Goal: Task Accomplishment & Management: Complete application form

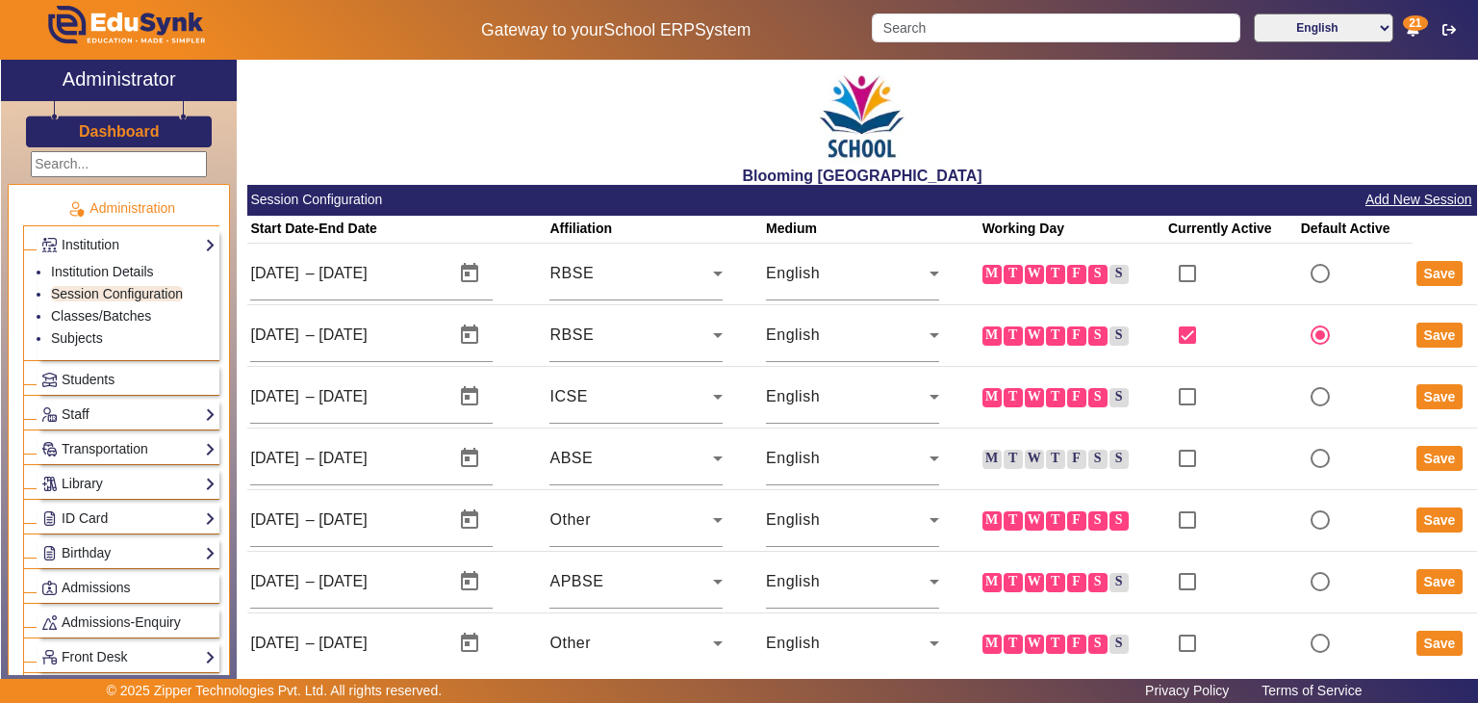
click at [139, 137] on h3 "Dashboard" at bounding box center [119, 131] width 81 height 18
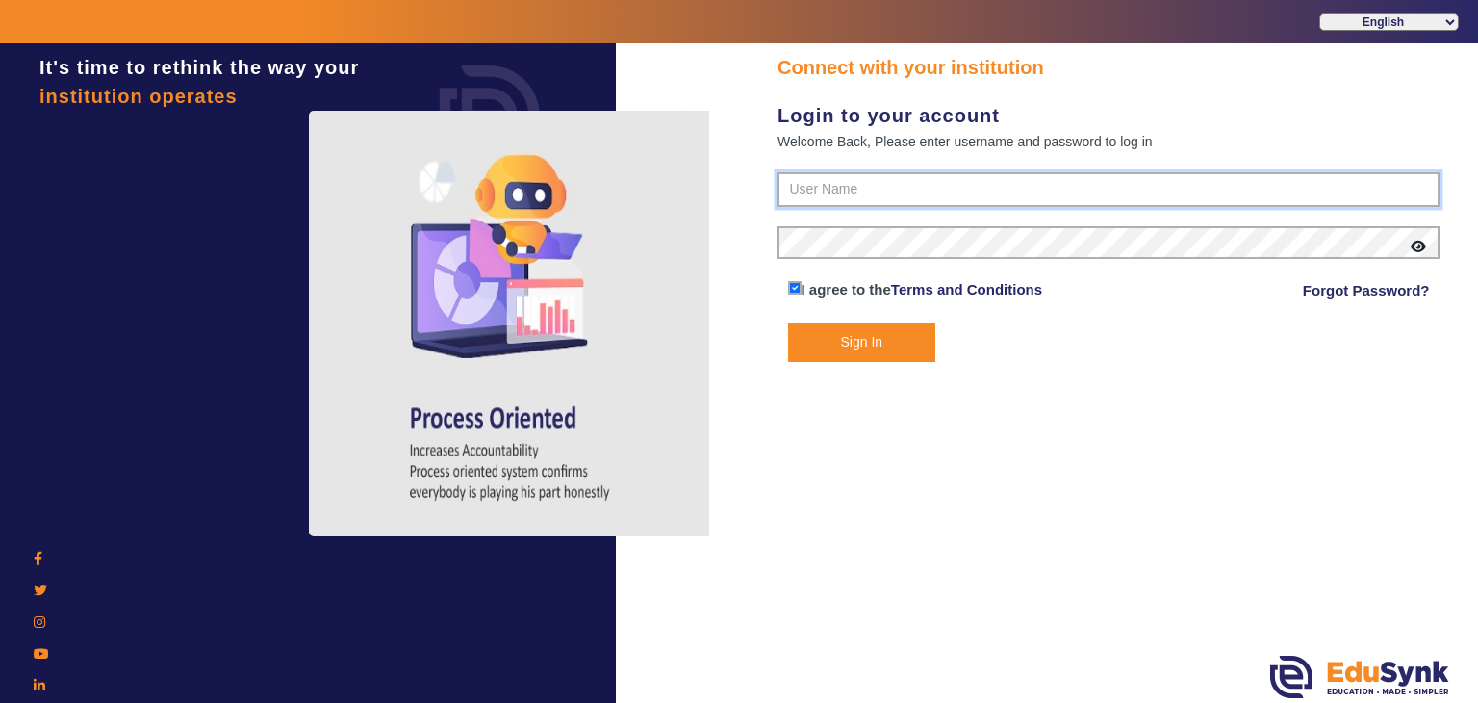
type input "4141419999"
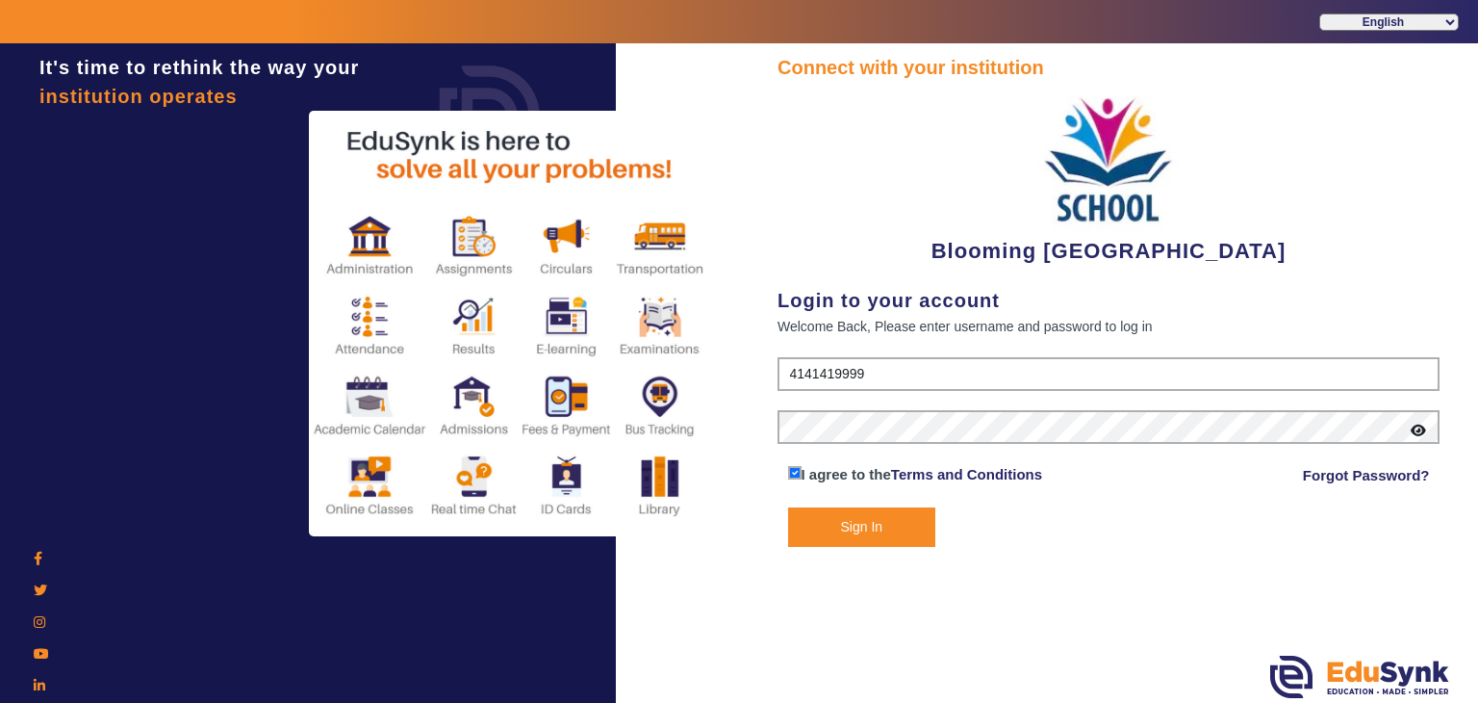
click at [875, 522] on button "Sign In" at bounding box center [862, 526] width 148 height 39
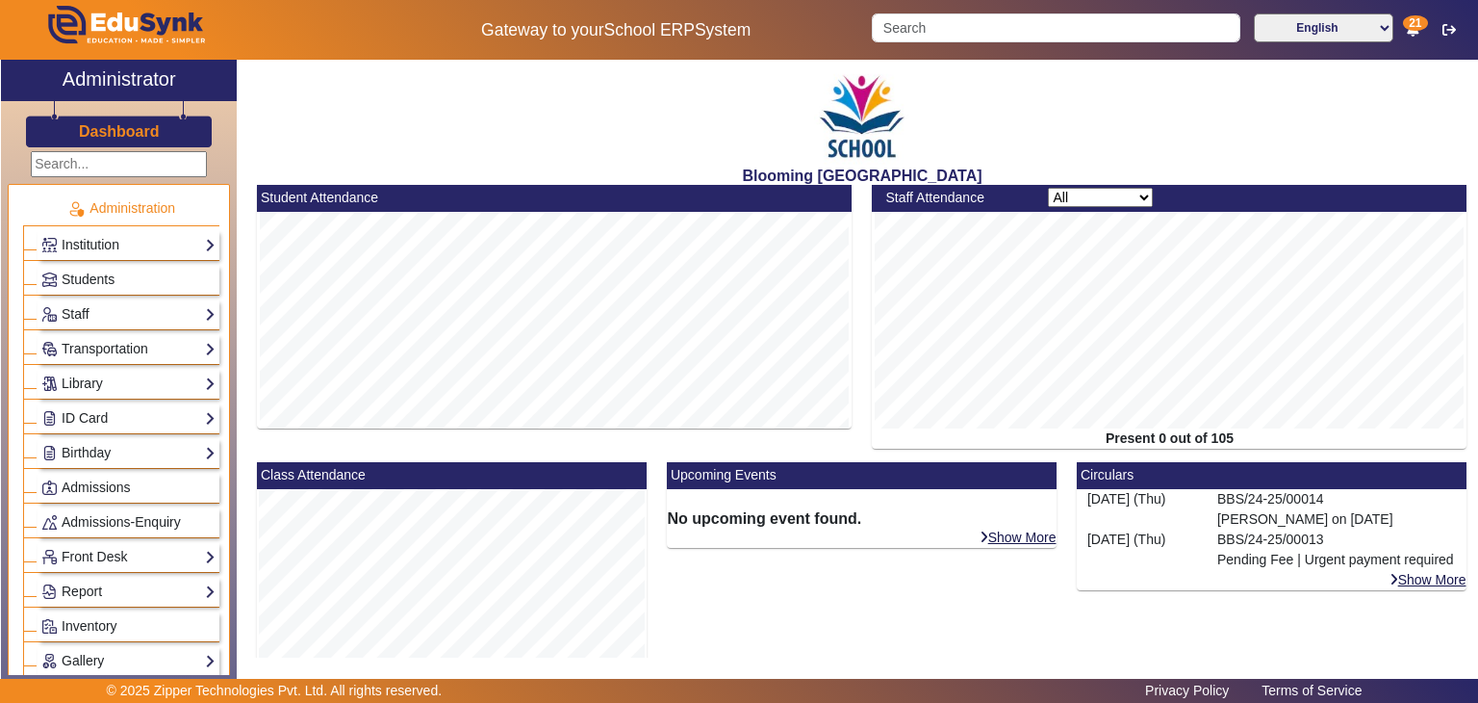
scroll to position [460, 0]
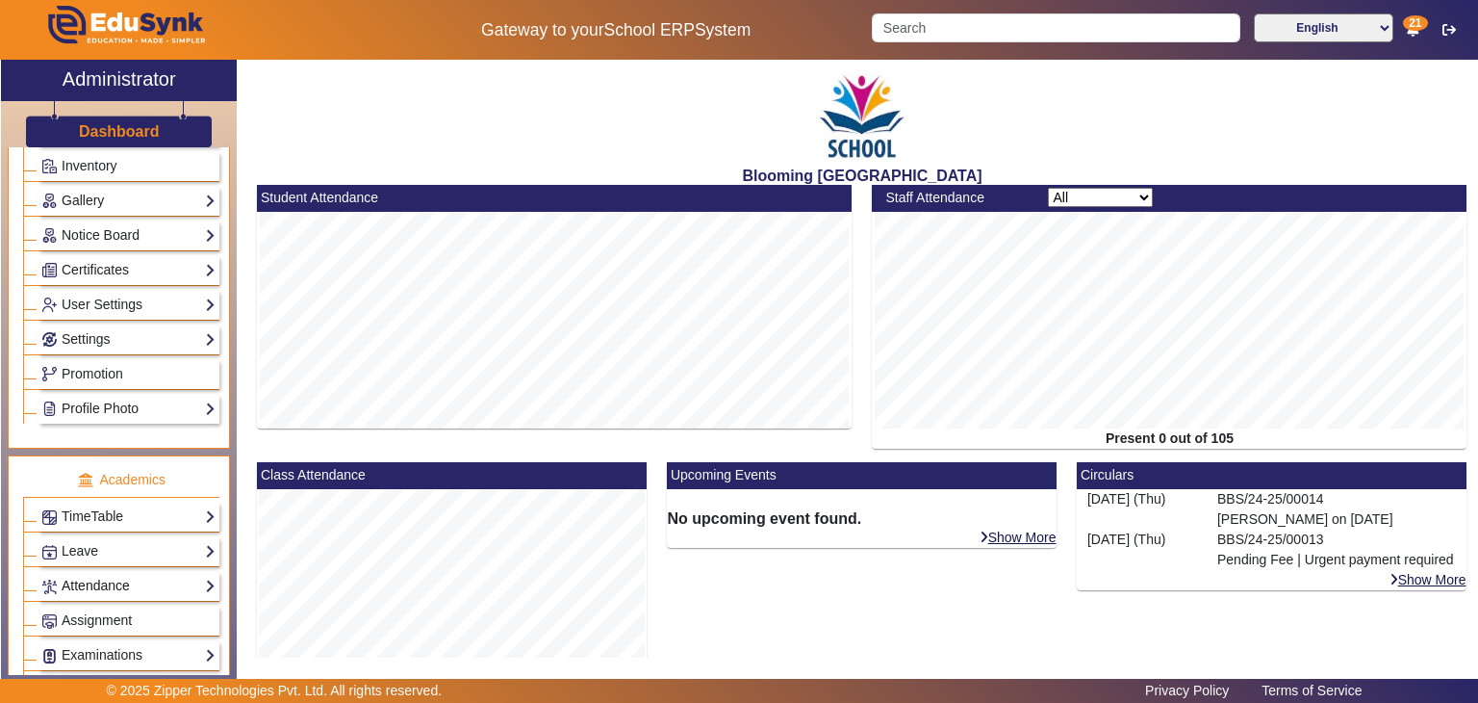
click at [125, 575] on link "Attendance" at bounding box center [128, 586] width 174 height 22
click at [96, 627] on link "Students" at bounding box center [77, 634] width 53 height 15
click at [88, 627] on link "Students" at bounding box center [77, 634] width 53 height 15
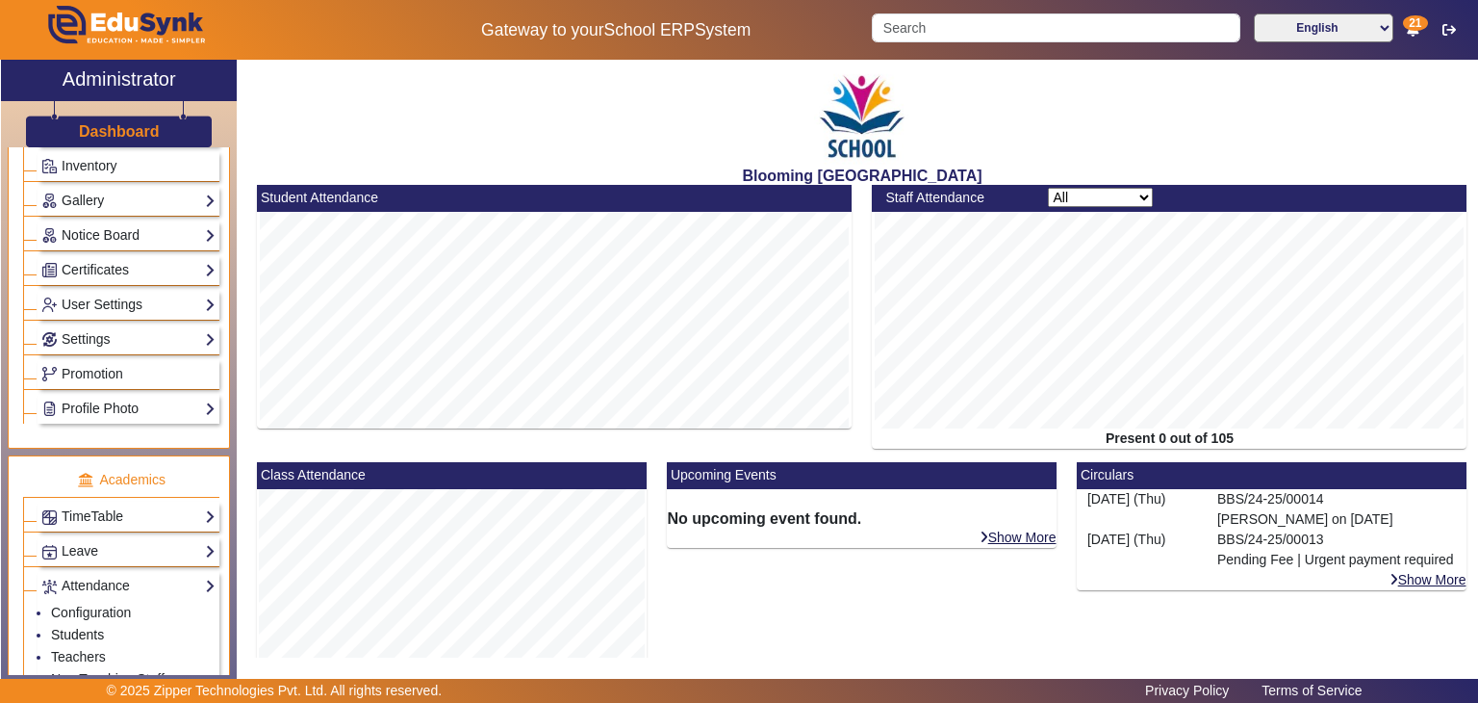
scroll to position [920, 0]
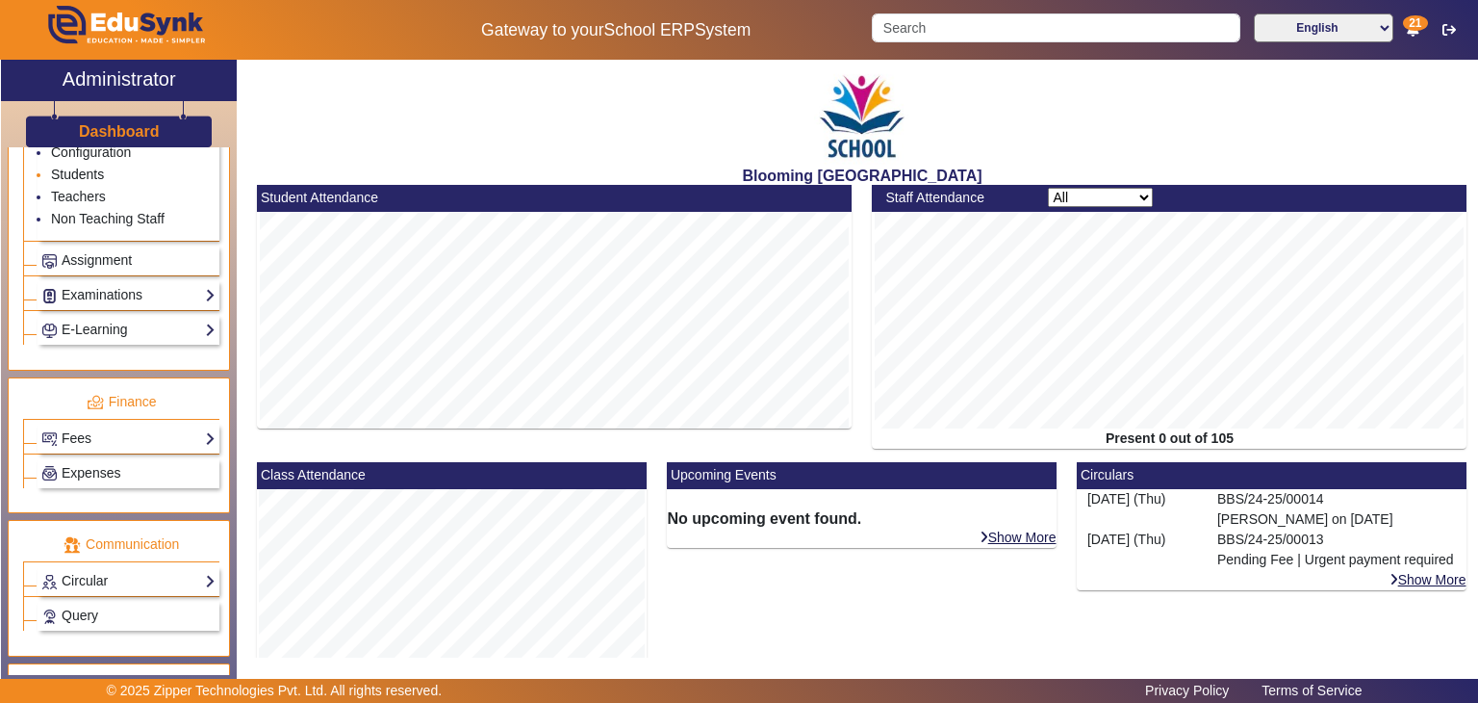
click at [98, 167] on link "Students" at bounding box center [77, 174] width 53 height 15
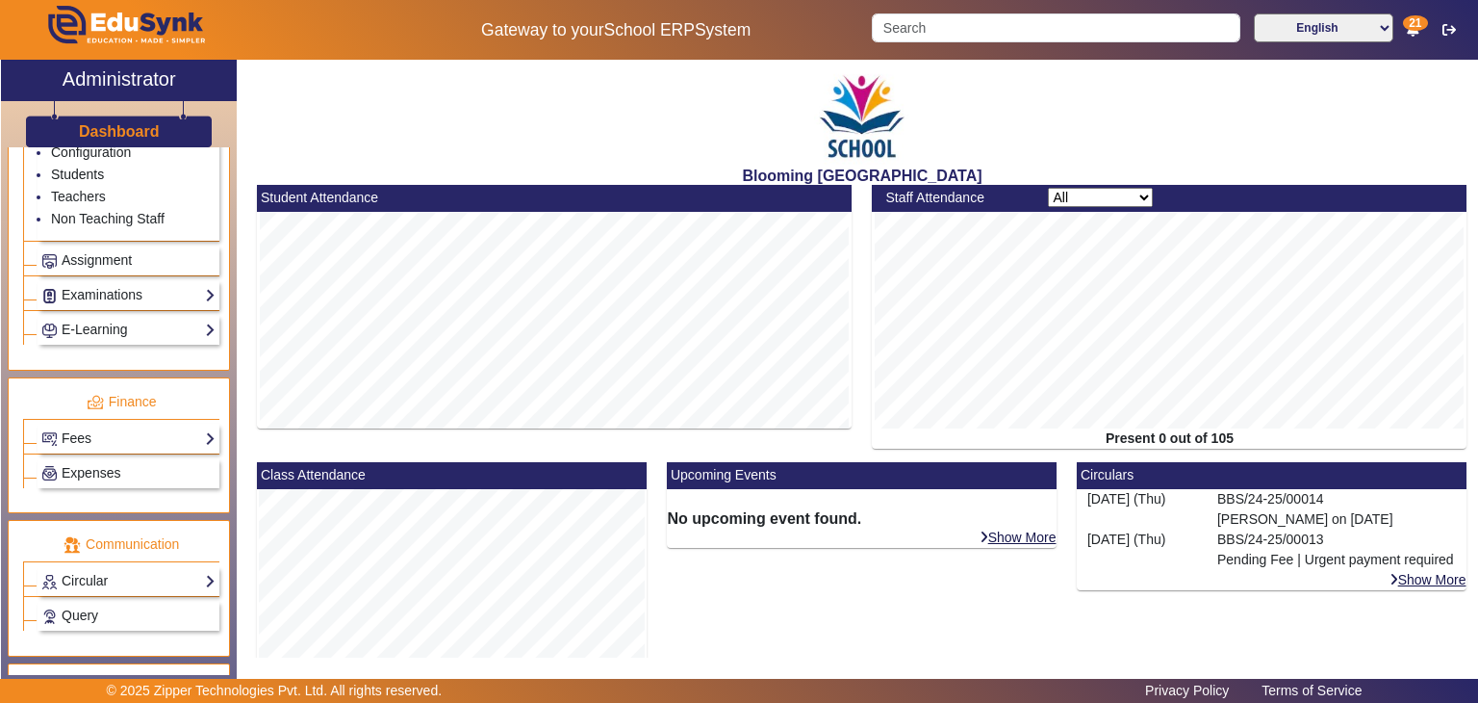
scroll to position [460, 0]
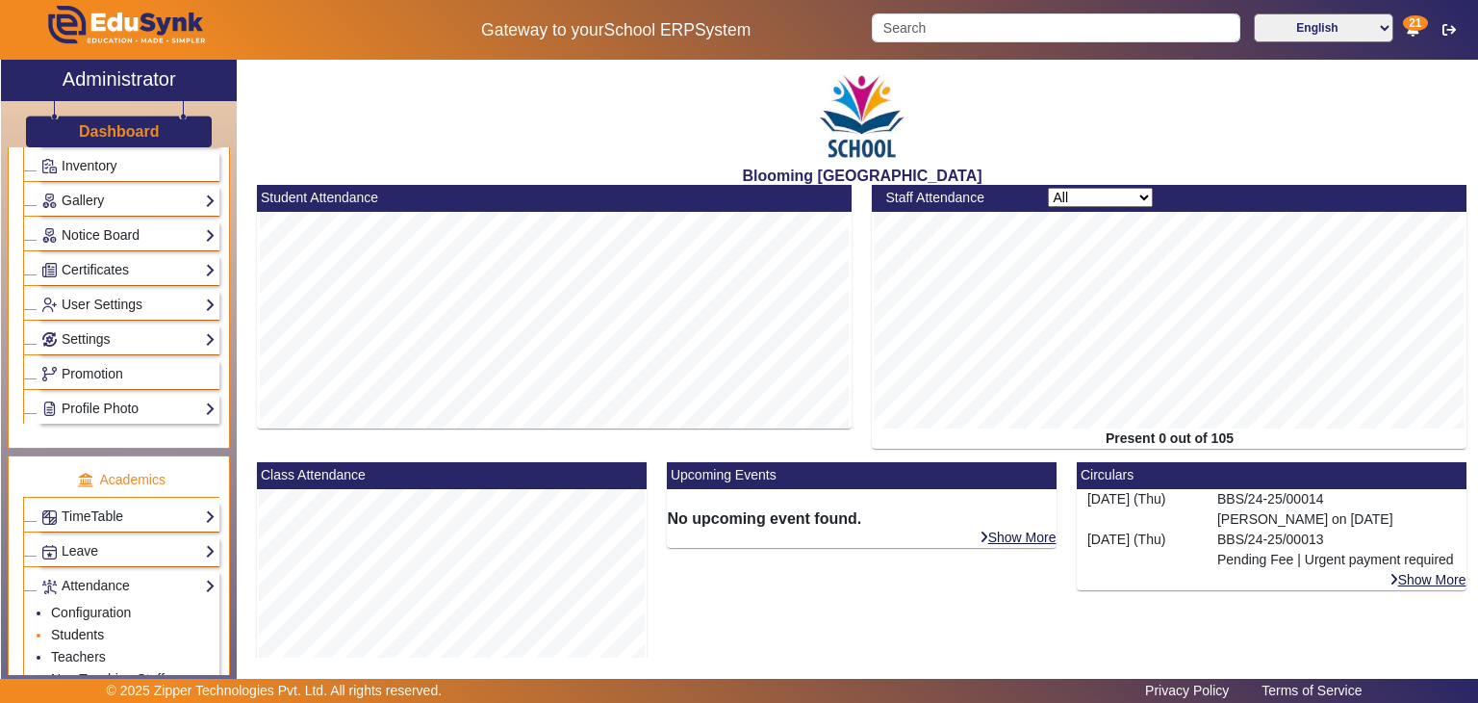
click at [78, 627] on link "Students" at bounding box center [77, 634] width 53 height 15
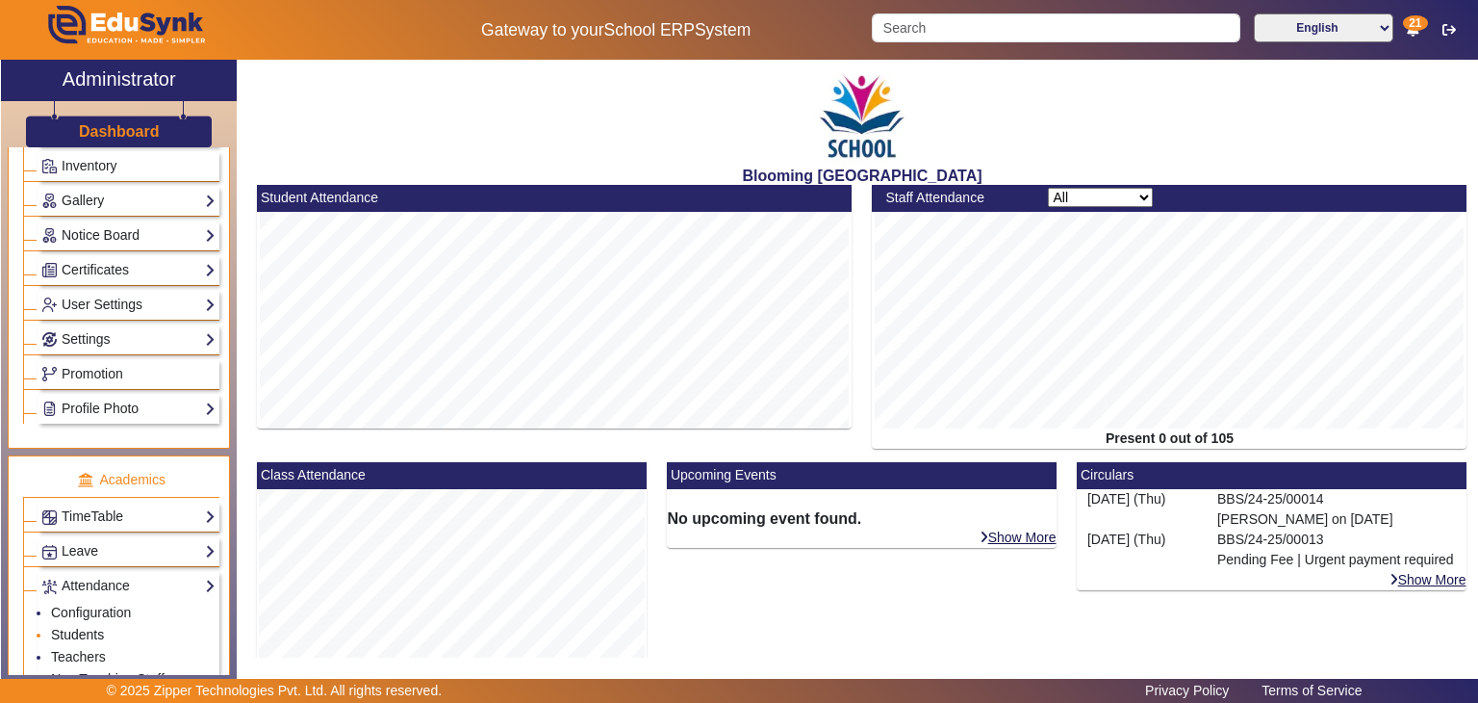
click at [78, 627] on link "Students" at bounding box center [77, 634] width 53 height 15
click at [81, 650] on link "Teachers" at bounding box center [78, 656] width 55 height 15
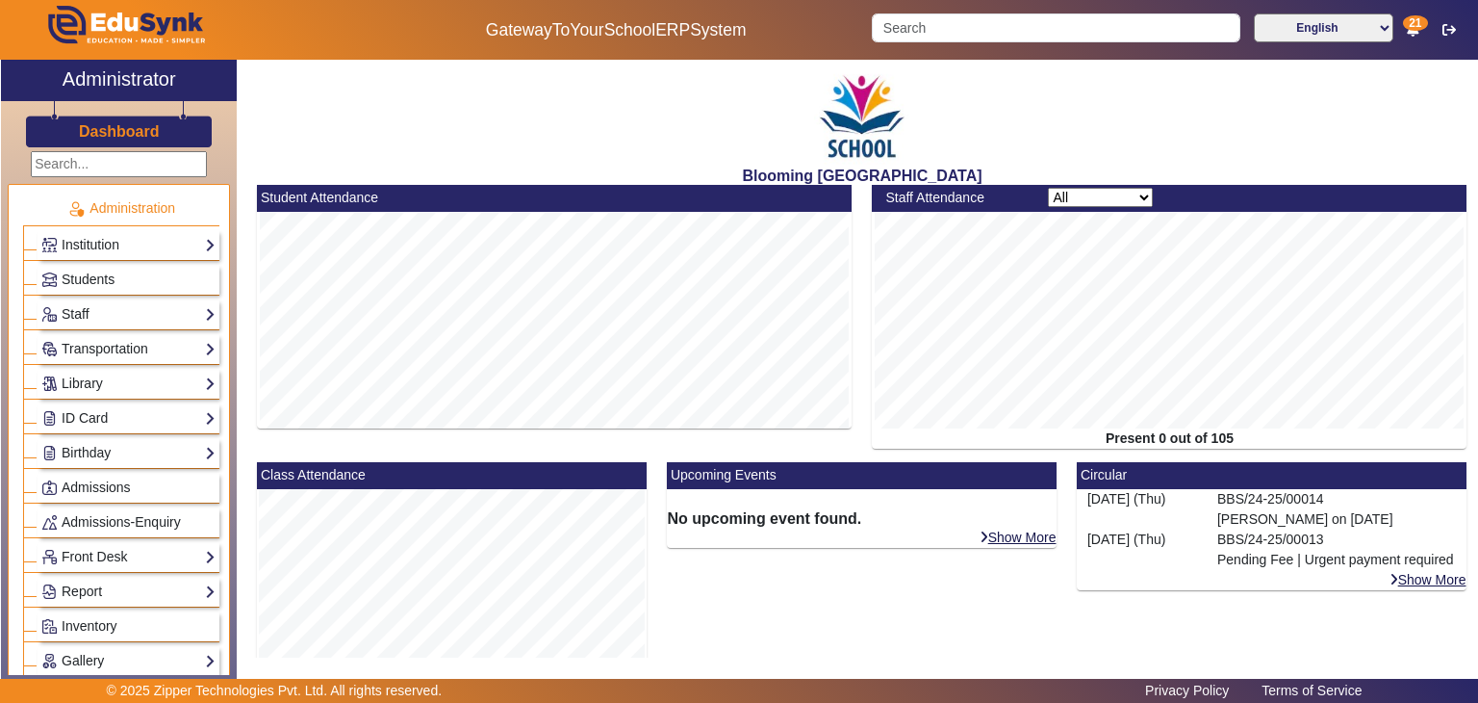
scroll to position [460, 0]
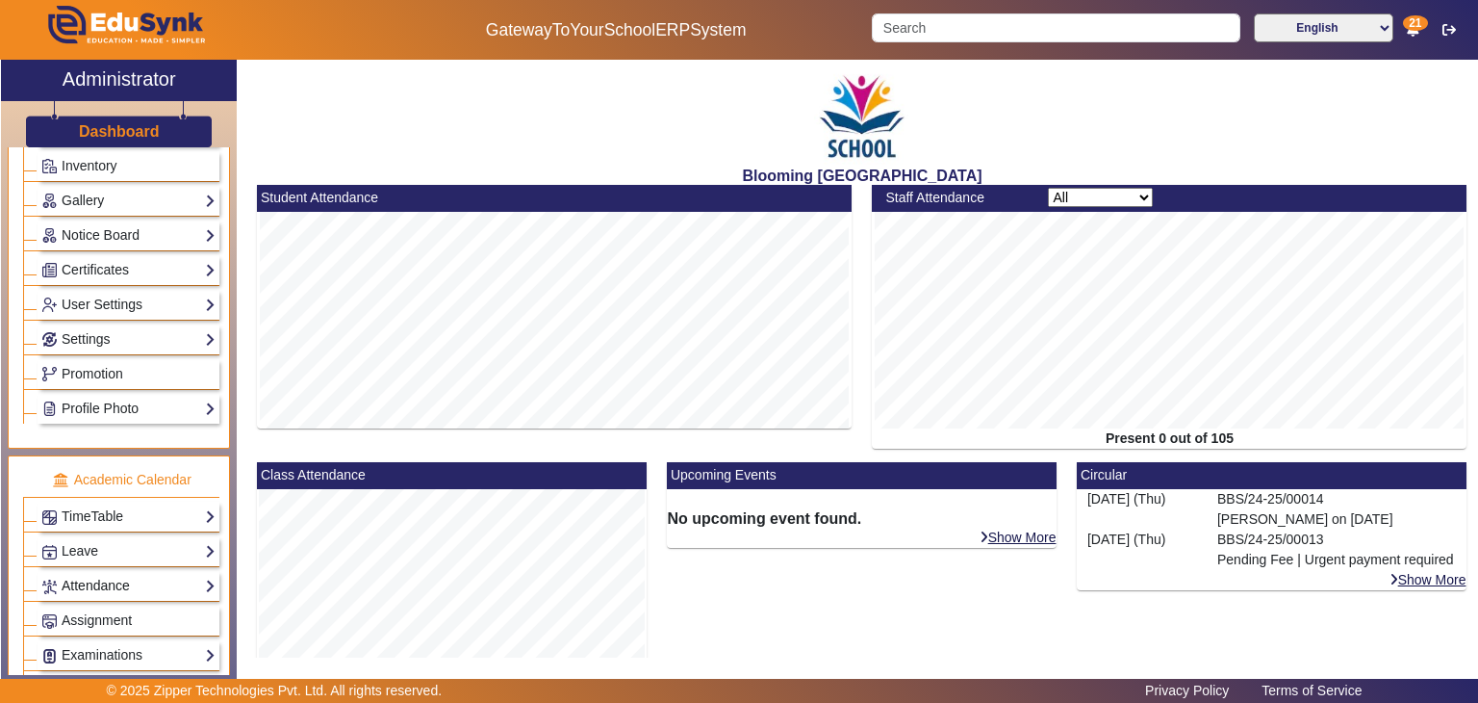
click at [108, 584] on link "Attendance" at bounding box center [128, 586] width 174 height 22
click at [77, 629] on link "Students" at bounding box center [77, 634] width 53 height 15
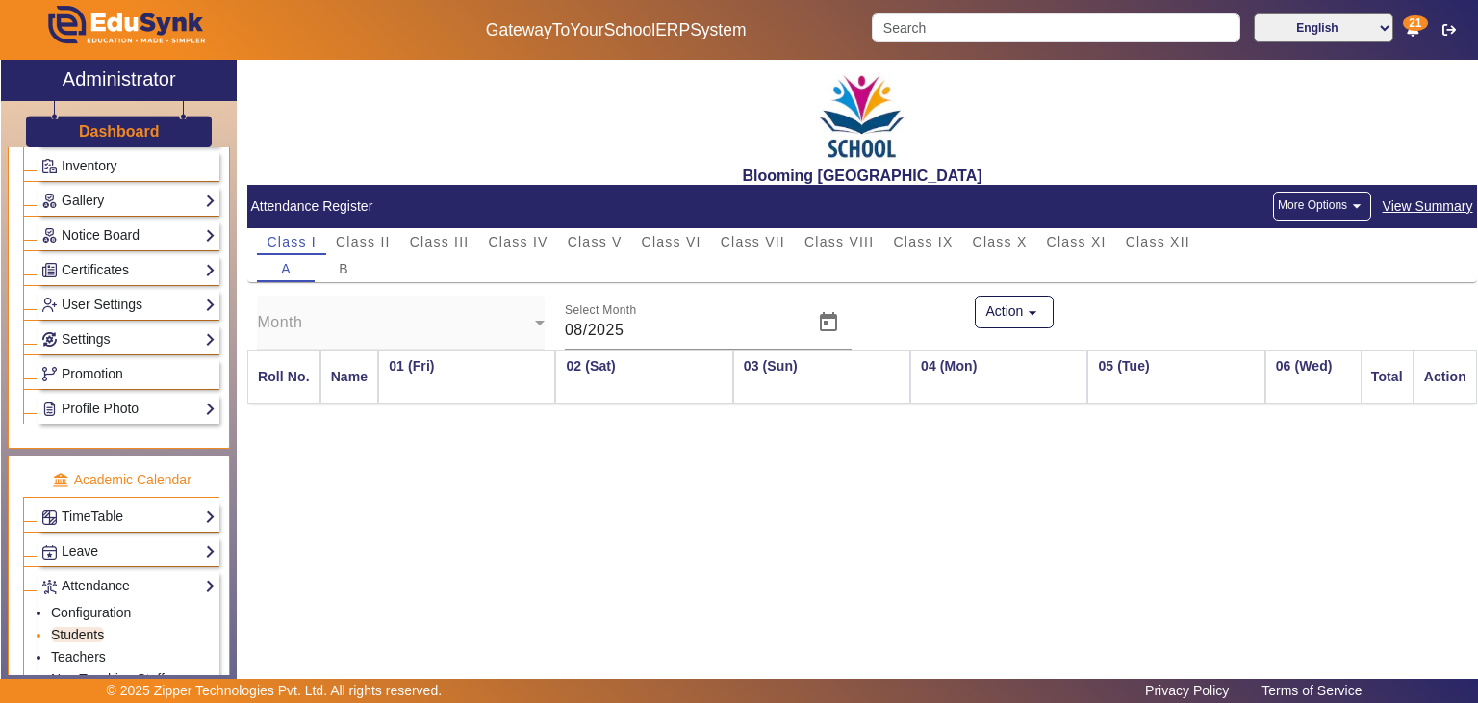
scroll to position [0, 1290]
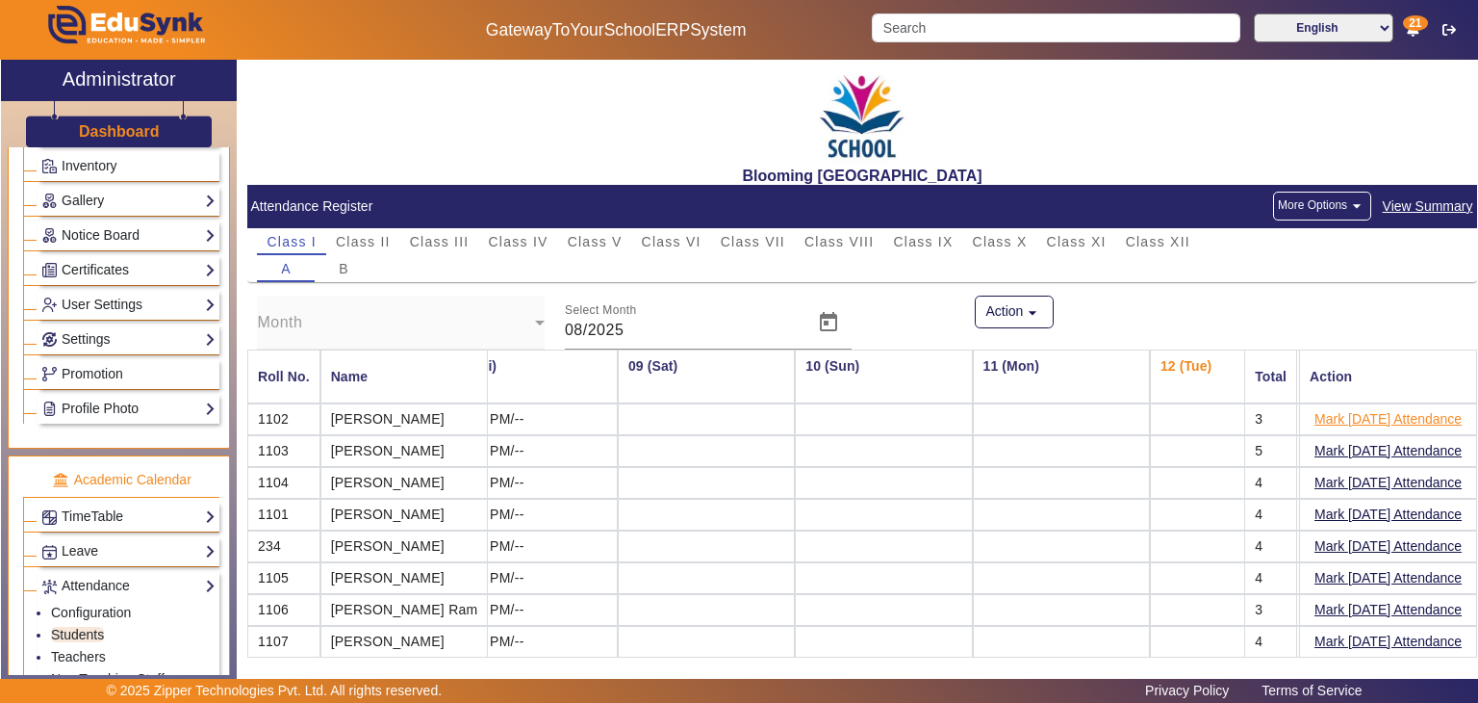
click at [1318, 409] on button "Mark Today's Attendance" at bounding box center [1388, 419] width 151 height 24
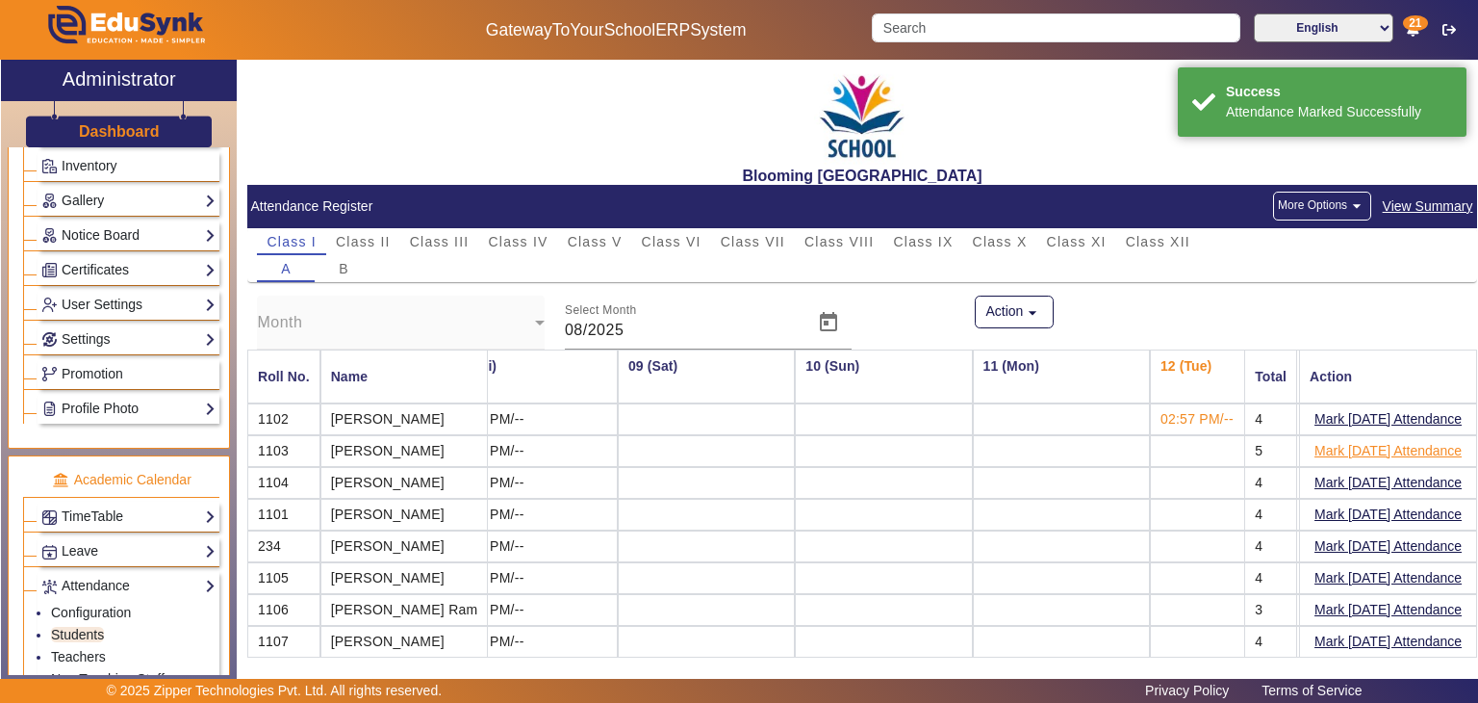
click at [1324, 449] on button "Mark Today's Attendance" at bounding box center [1388, 451] width 151 height 24
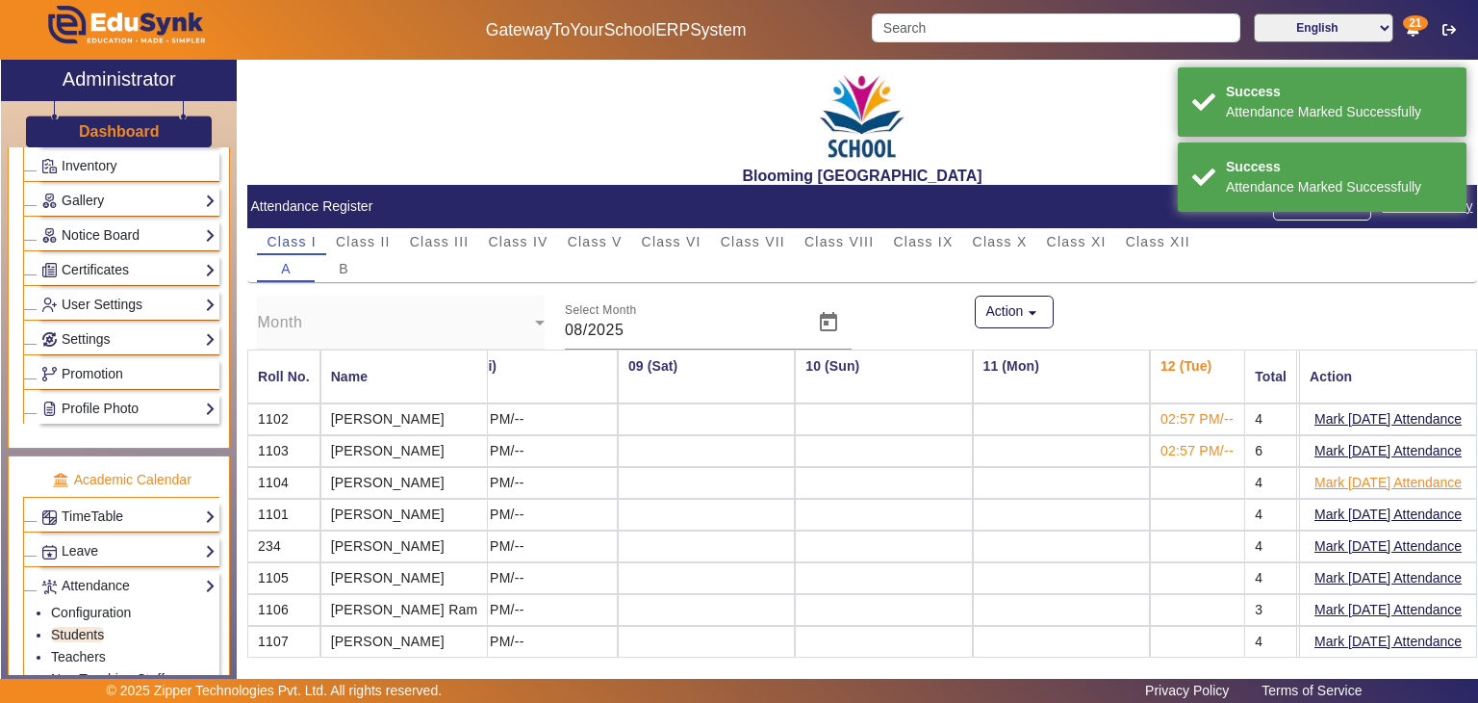
click at [1324, 478] on button "Mark Today's Attendance" at bounding box center [1388, 483] width 151 height 24
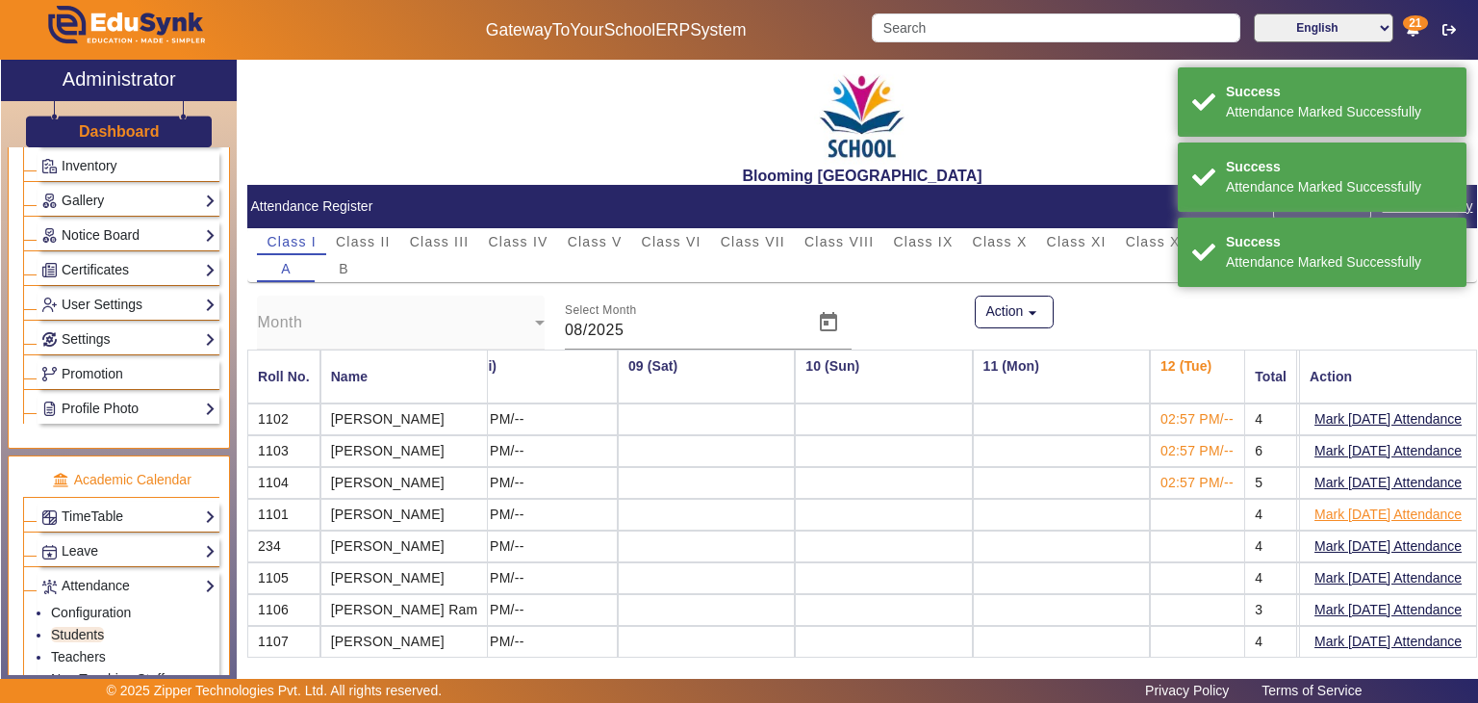
click at [1325, 507] on button "Mark Today's Attendance" at bounding box center [1388, 514] width 151 height 24
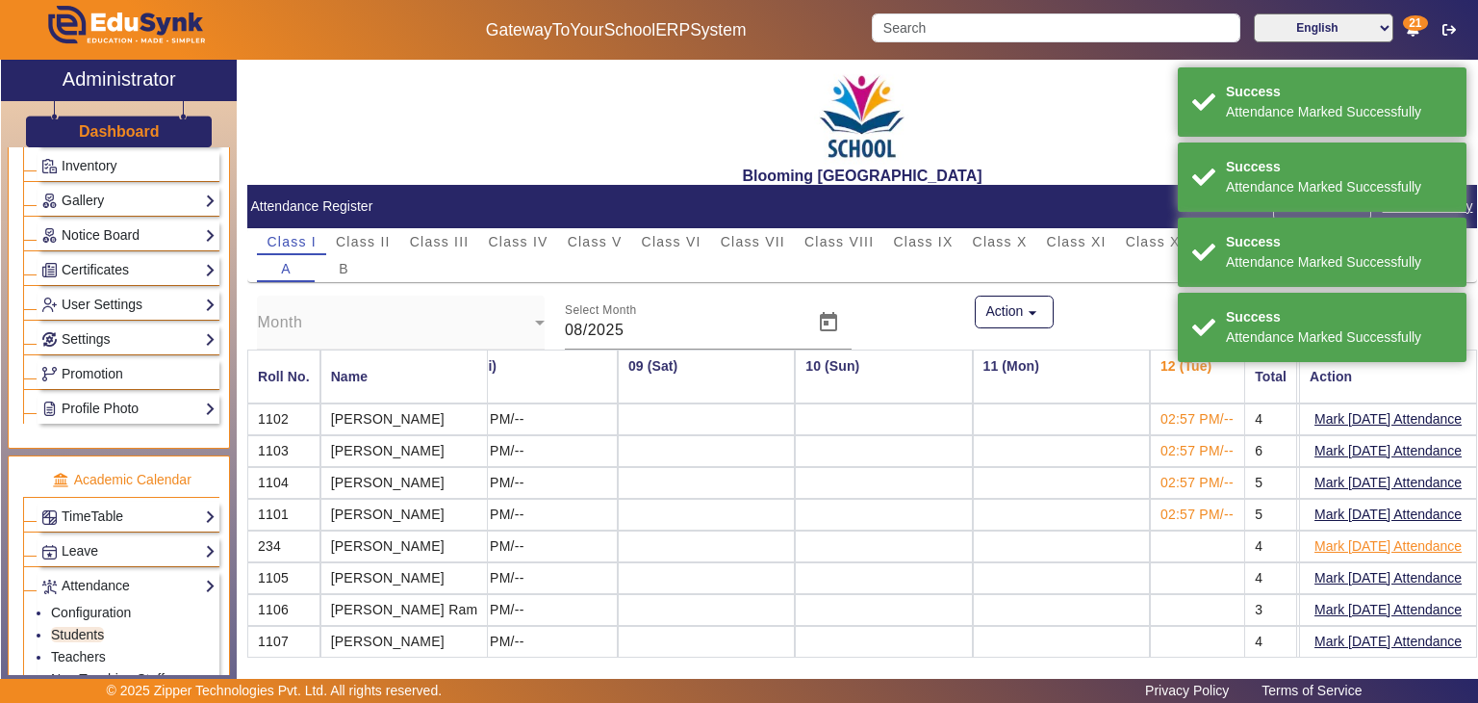
click at [1335, 536] on button "Mark Today's Attendance" at bounding box center [1388, 546] width 151 height 24
click at [147, 135] on h3 "Dashboard" at bounding box center [119, 131] width 81 height 18
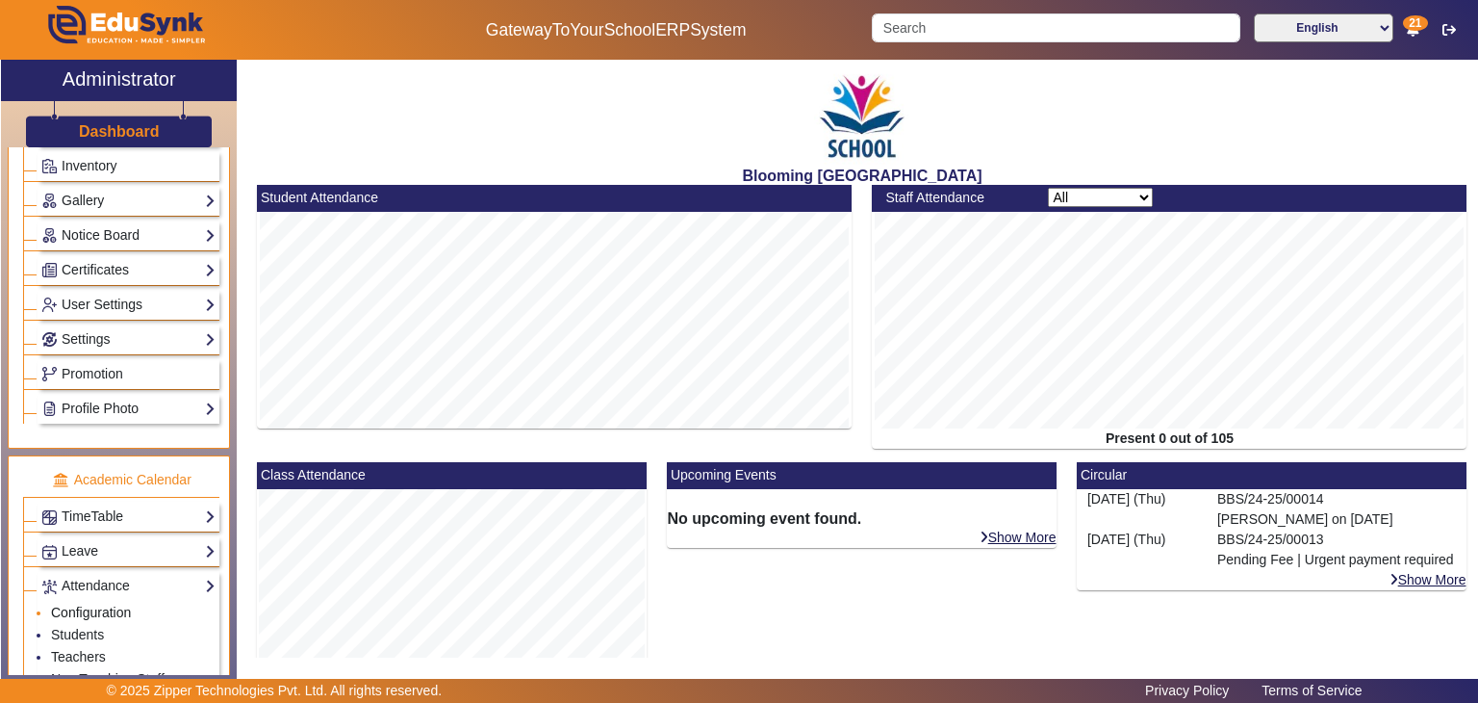
click at [112, 604] on link "Configuration" at bounding box center [91, 611] width 80 height 15
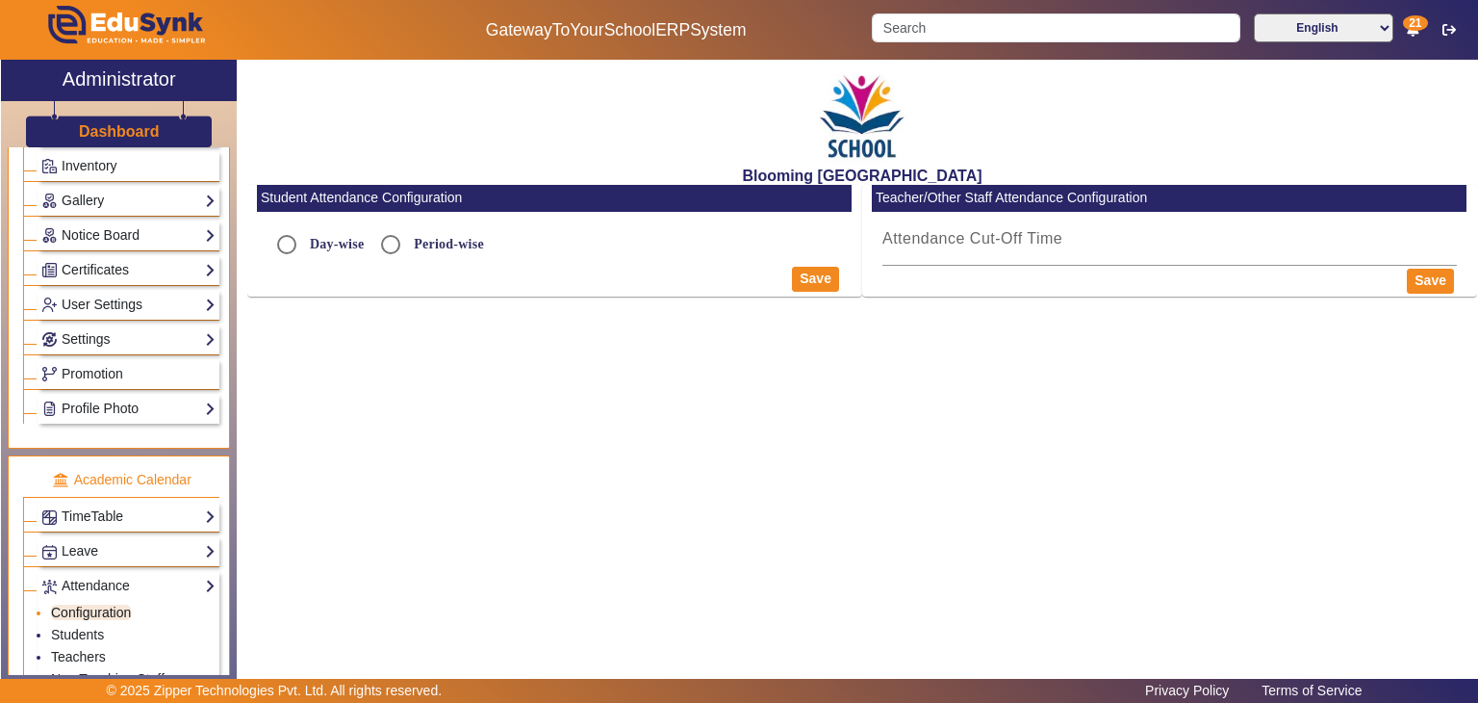
radio input "true"
click at [337, 570] on div "Blooming Buds Secondary School Student Attendance Configuration Day-wise Period…" at bounding box center [857, 364] width 1241 height 608
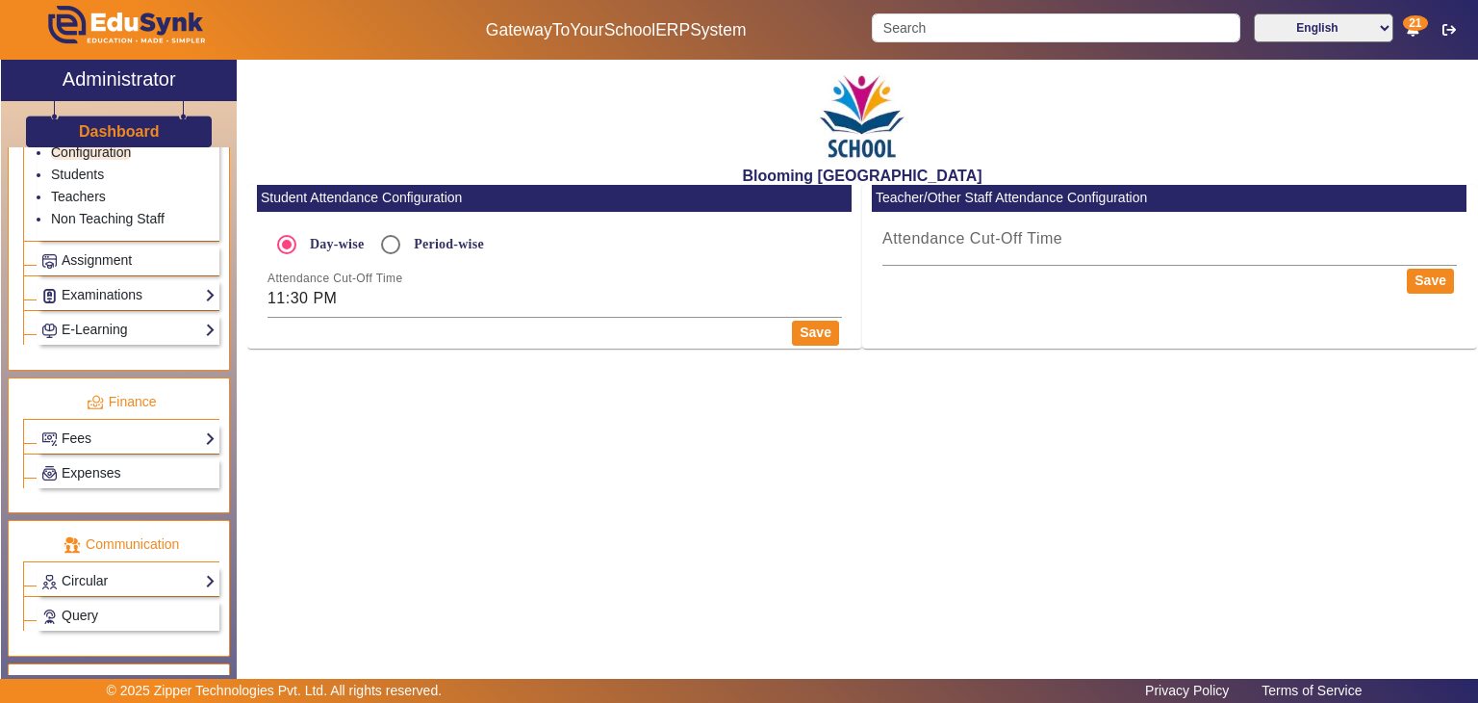
scroll to position [460, 0]
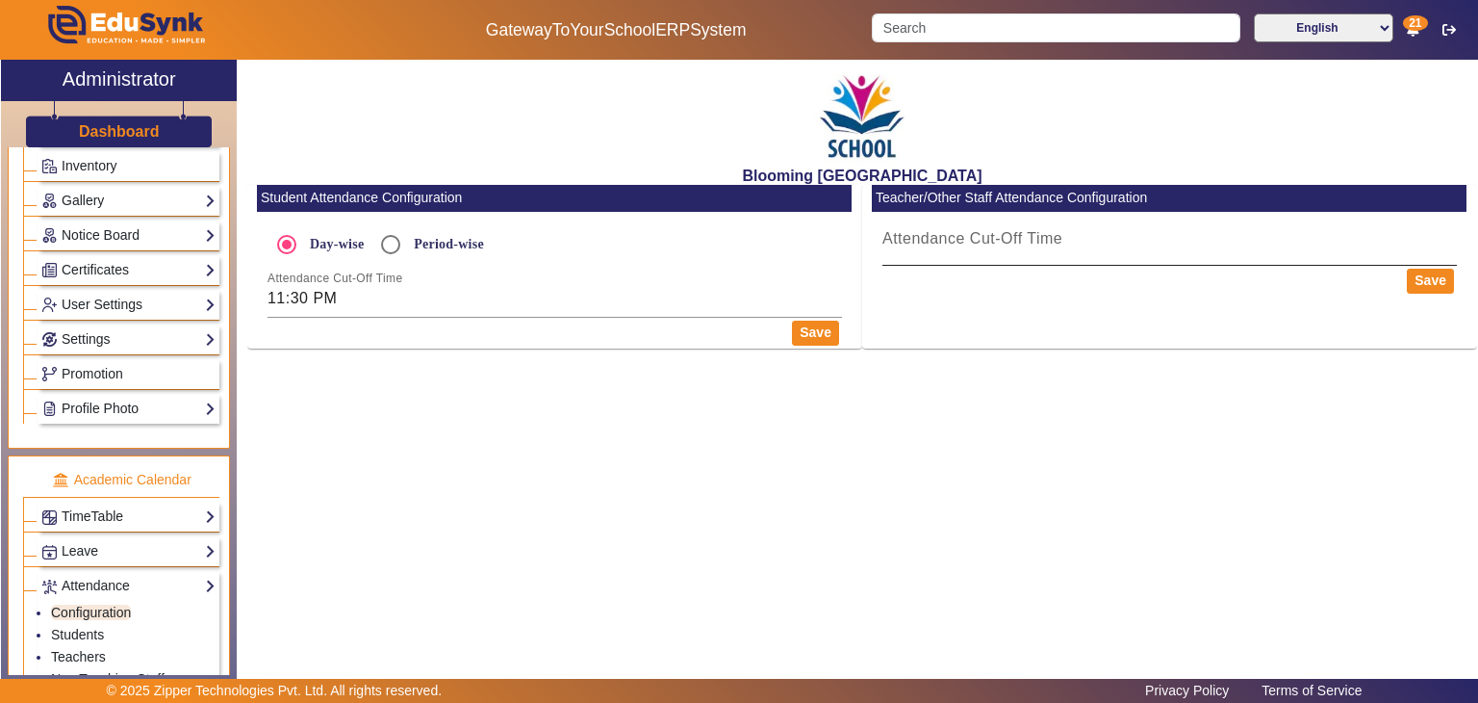
click at [916, 240] on mat-label "Attendance Cut-Off Time" at bounding box center [973, 238] width 180 height 16
click at [916, 240] on input "Attendance Cut-Off Time" at bounding box center [1170, 246] width 575 height 23
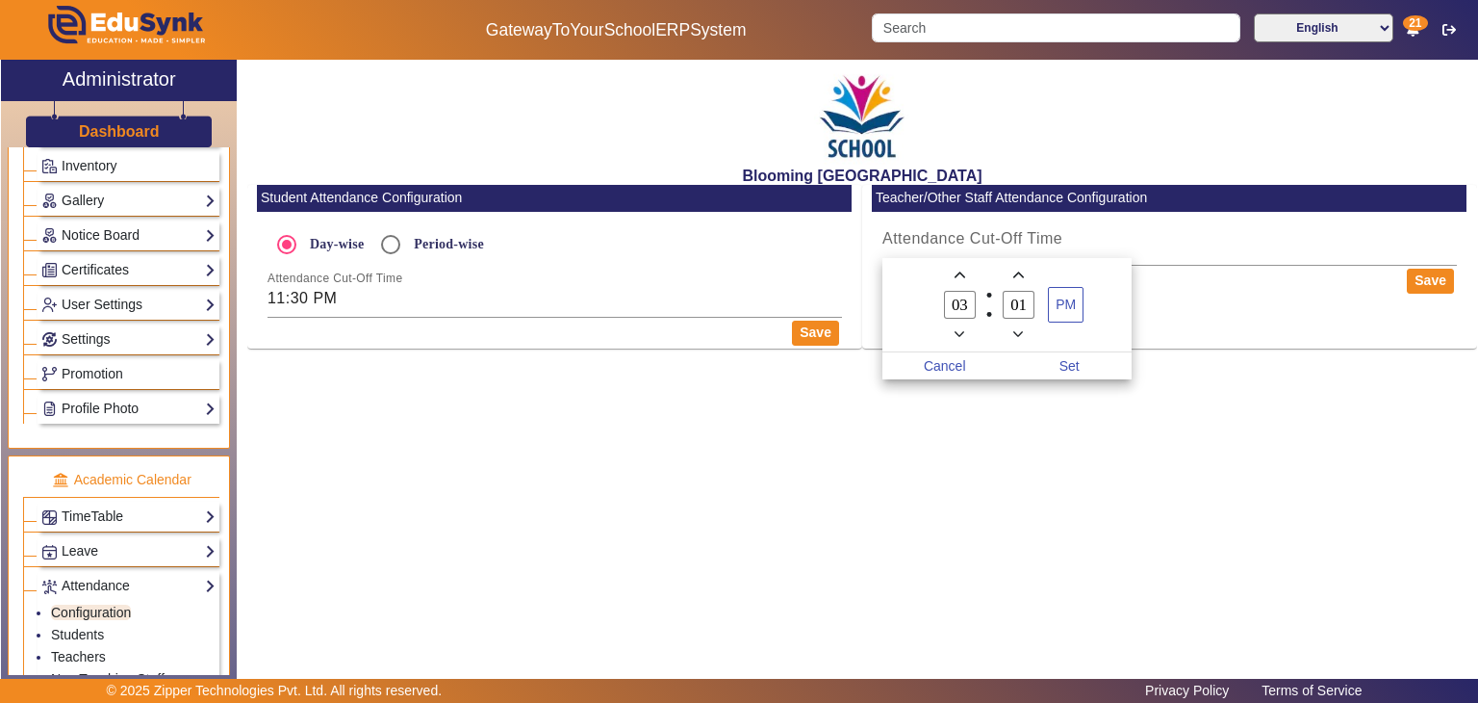
click at [398, 240] on div at bounding box center [739, 351] width 1478 height 703
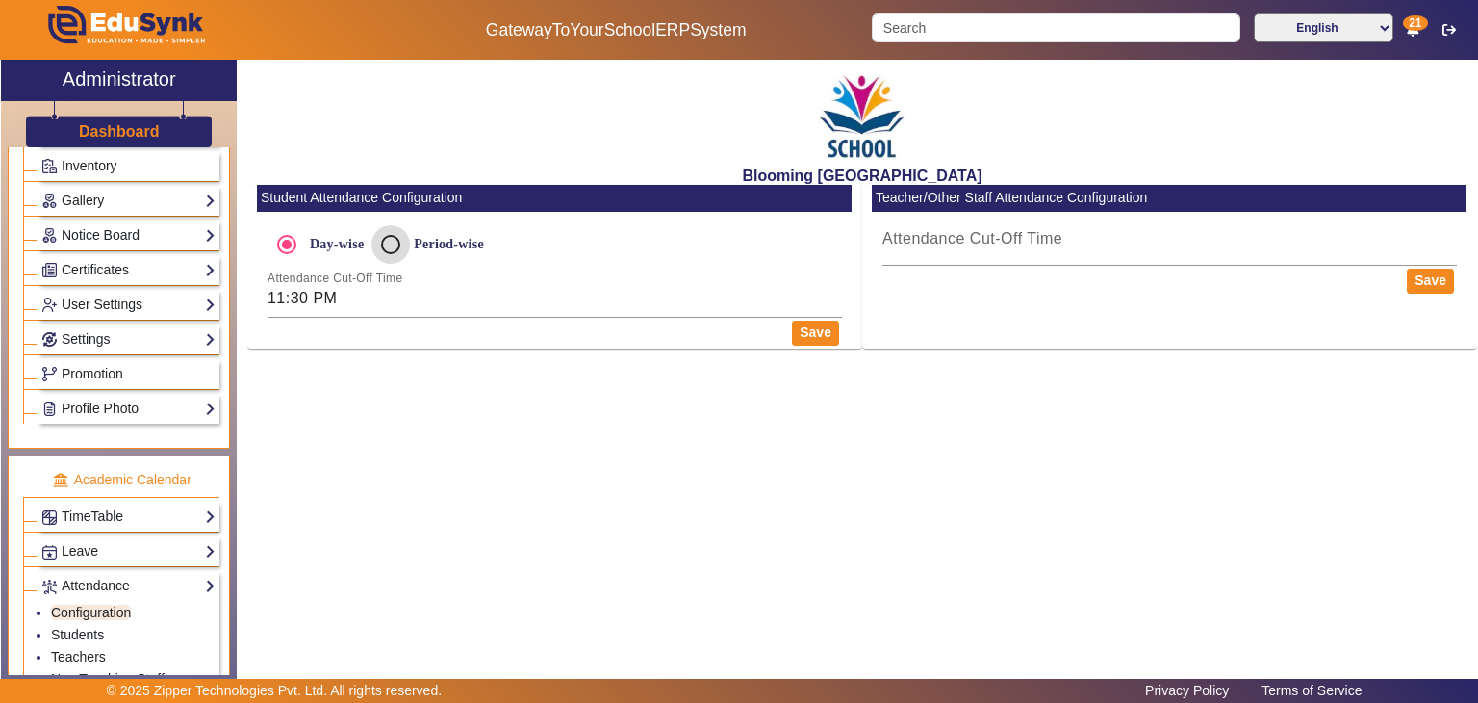
click at [388, 241] on input "Period-wise" at bounding box center [391, 244] width 38 height 38
radio input "true"
click at [100, 577] on link "Attendance" at bounding box center [128, 586] width 174 height 22
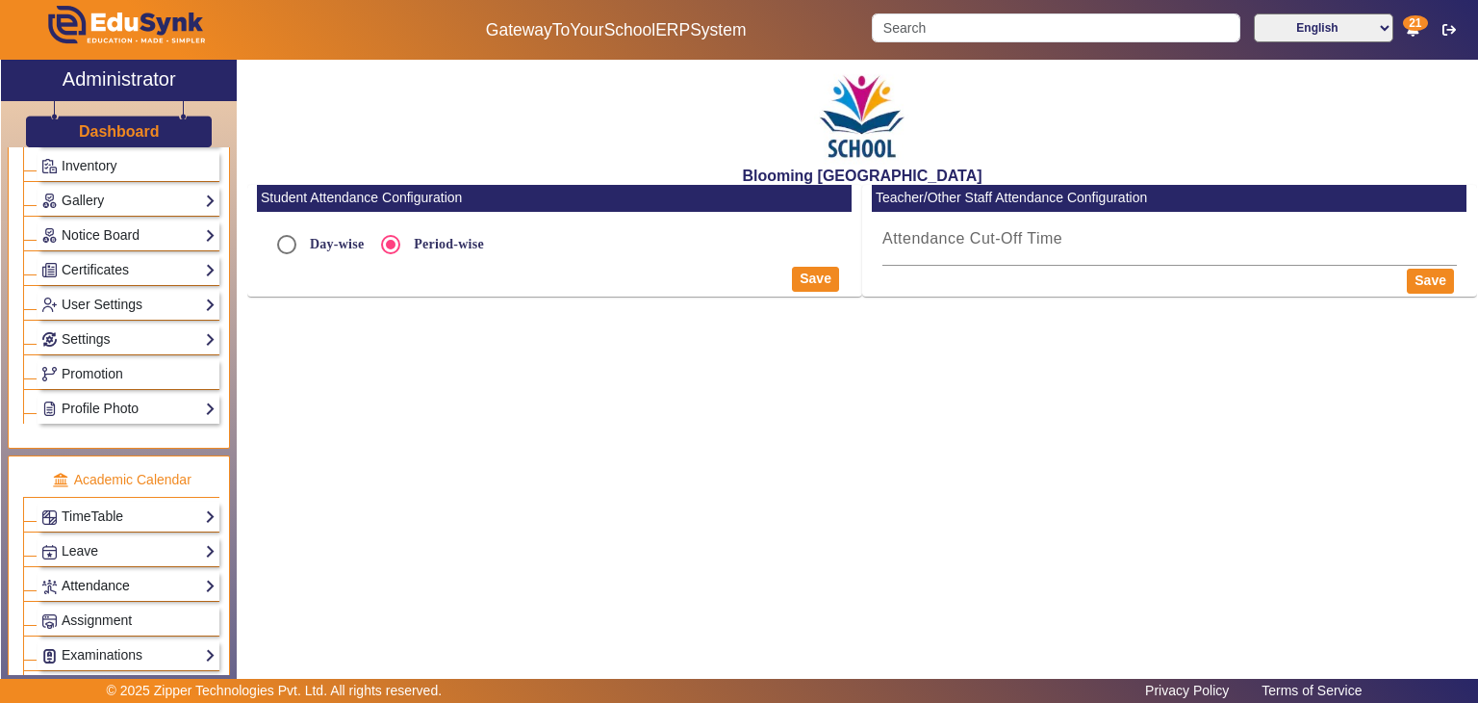
click at [100, 577] on link "Attendance" at bounding box center [128, 586] width 174 height 22
click at [92, 627] on link "Students" at bounding box center [77, 634] width 53 height 15
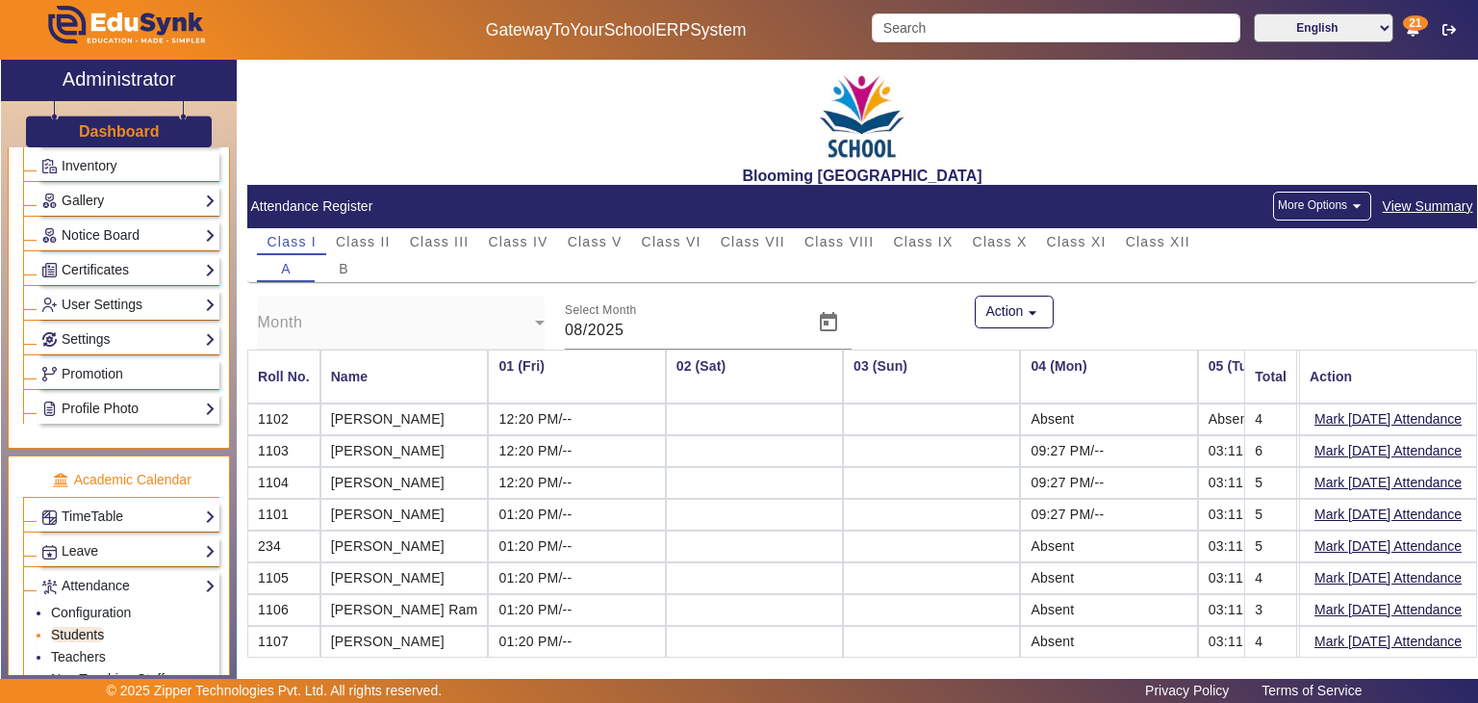
scroll to position [0, 1290]
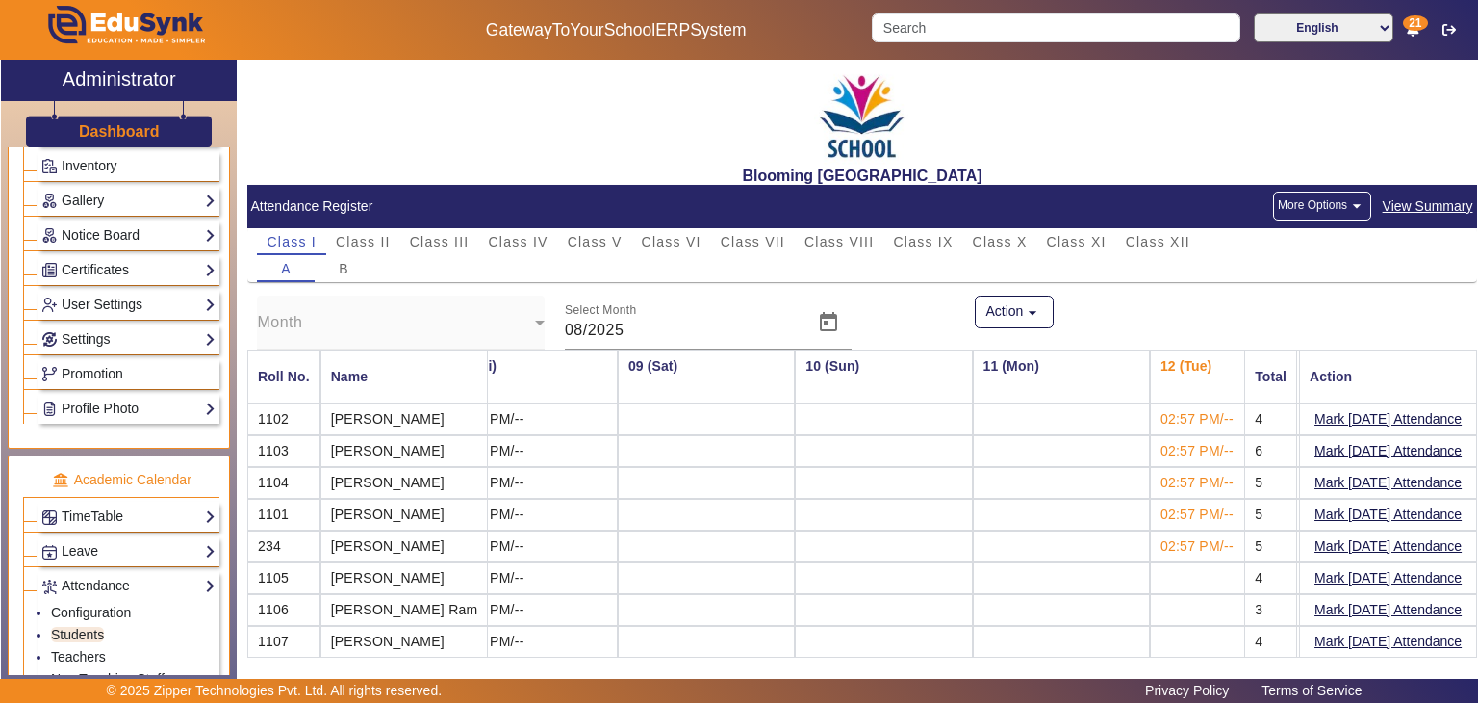
click at [1331, 202] on button "More Options arrow_drop_down" at bounding box center [1322, 206] width 98 height 29
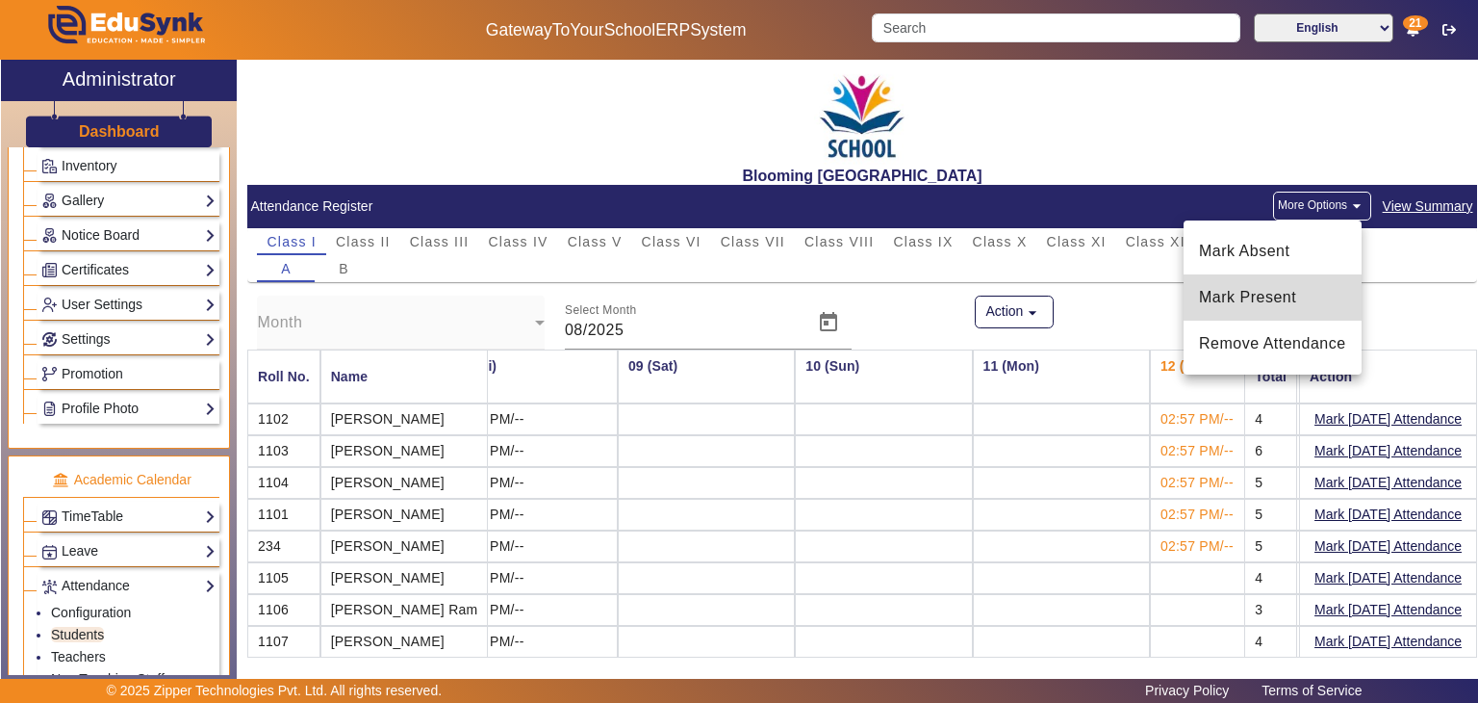
click at [1255, 292] on span "Mark Present" at bounding box center [1272, 297] width 147 height 23
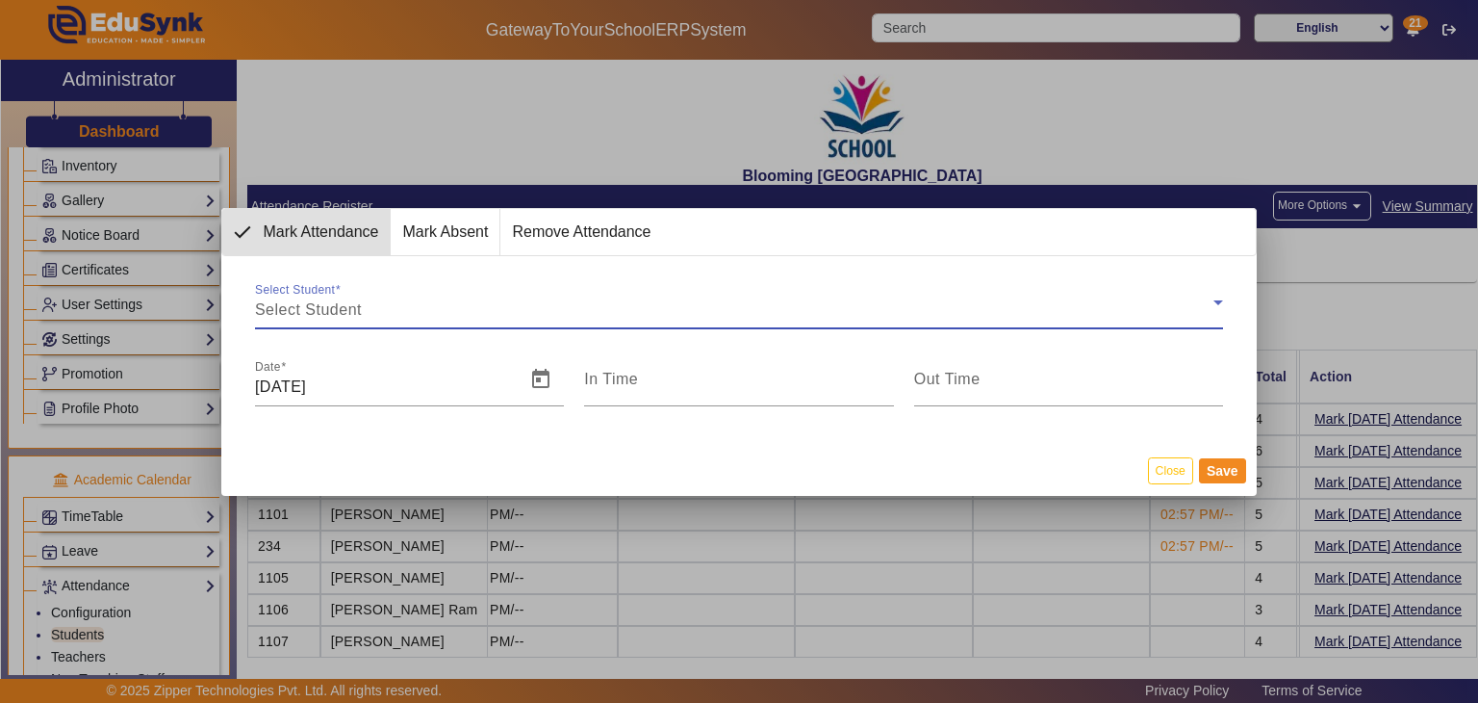
click at [624, 313] on div "Select Student" at bounding box center [734, 309] width 959 height 23
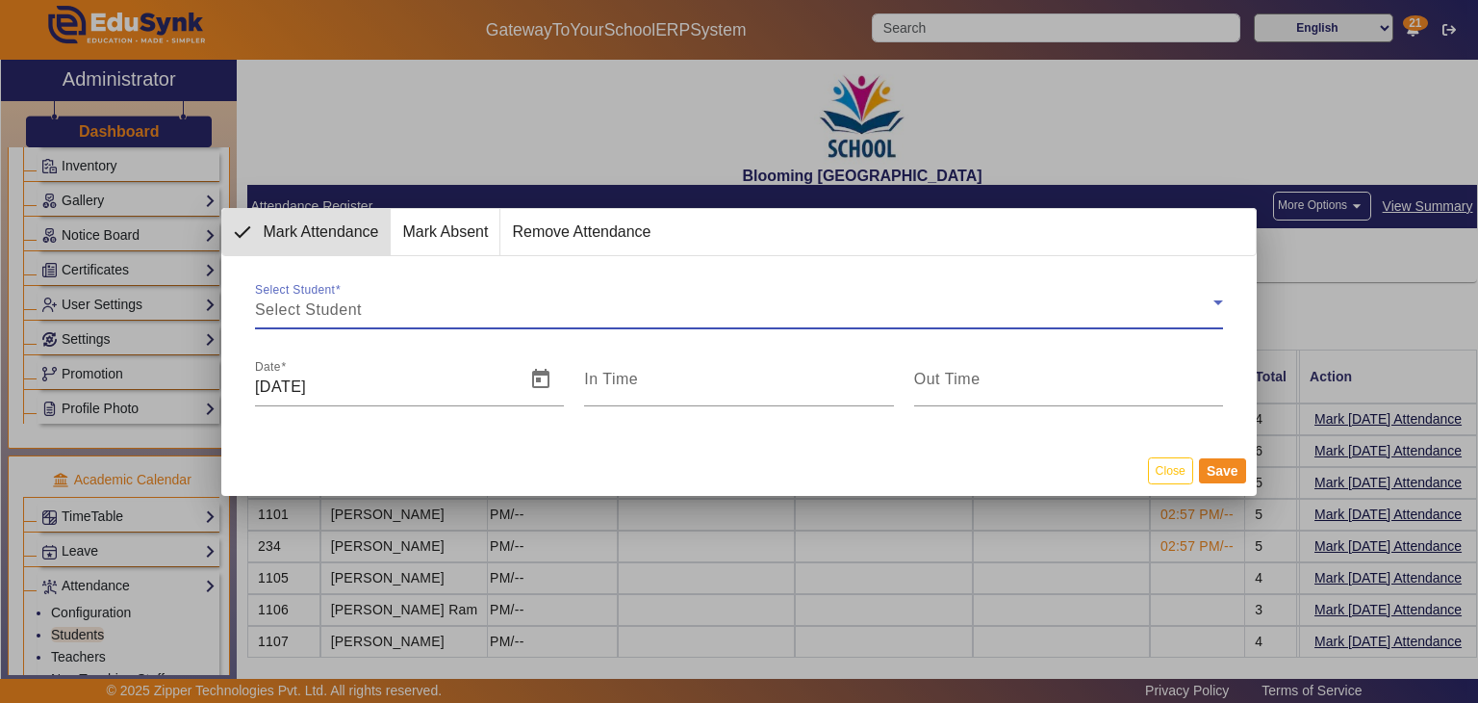
click at [624, 313] on div "Select Student" at bounding box center [734, 309] width 959 height 23
drag, startPoint x: 624, startPoint y: 313, endPoint x: 451, endPoint y: 232, distance: 190.3
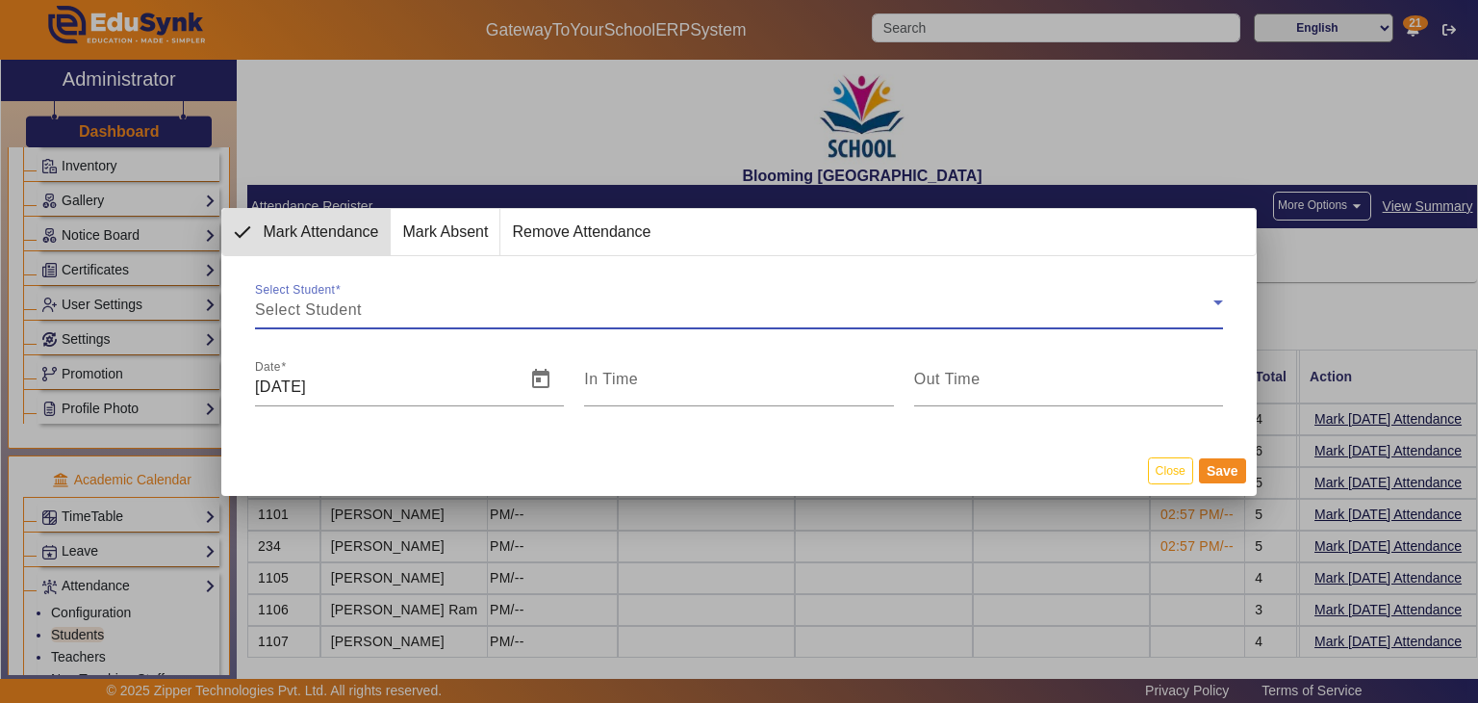
click at [0, 0] on app-teacher-staff-mark-attendance "Mark Attendance Mark Absent Remove Attendance Select Student Select Student Dat…" at bounding box center [0, 0] width 0 height 0
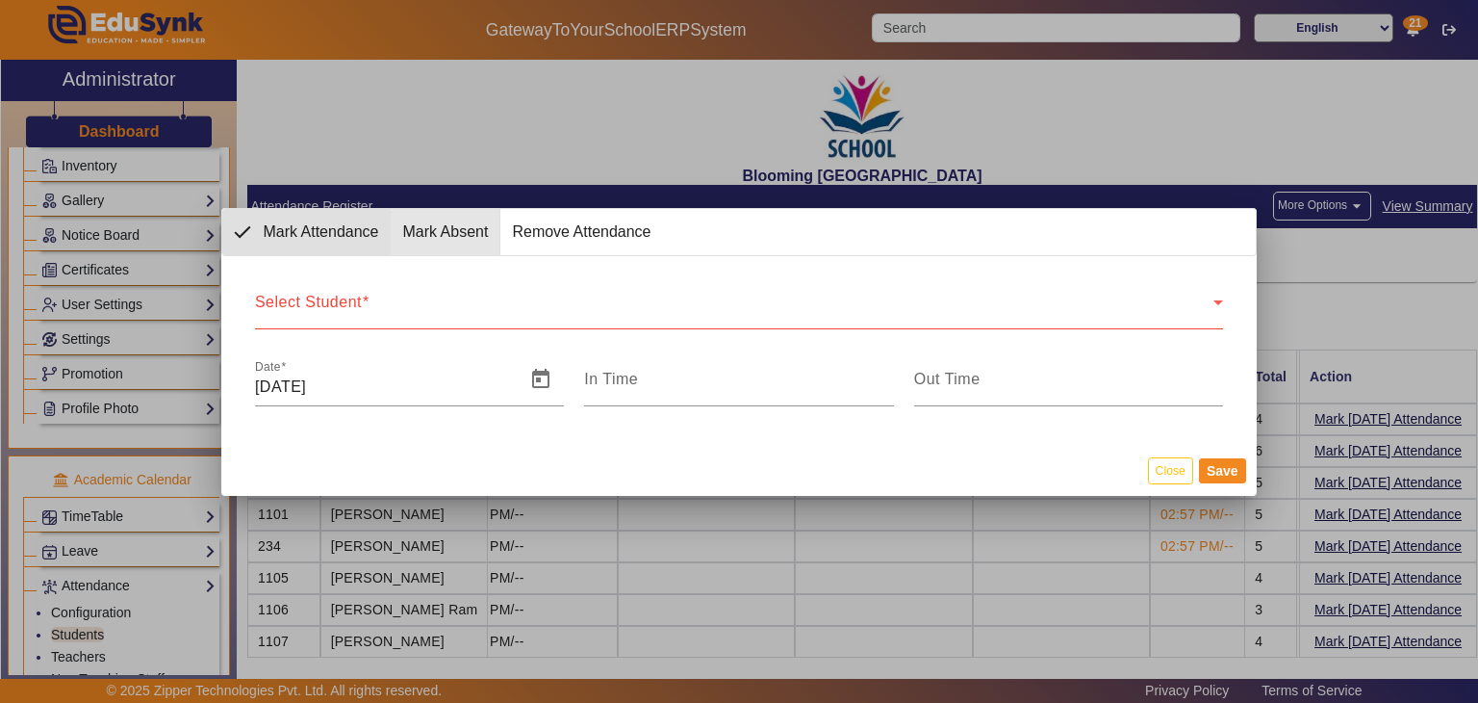
click at [451, 232] on span "Mark Absent" at bounding box center [445, 232] width 109 height 46
click at [458, 305] on div "Select Student" at bounding box center [734, 309] width 959 height 23
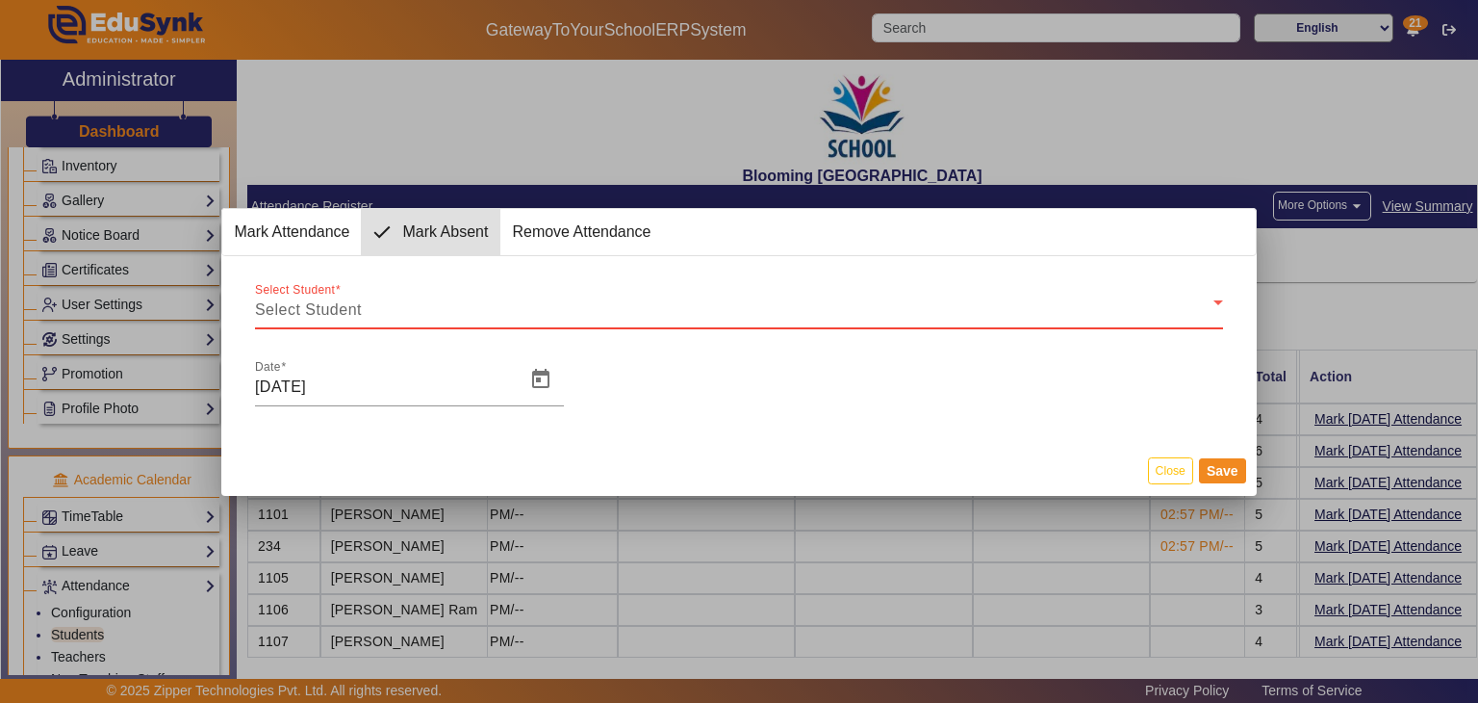
click at [458, 305] on div "Select Student" at bounding box center [734, 309] width 959 height 23
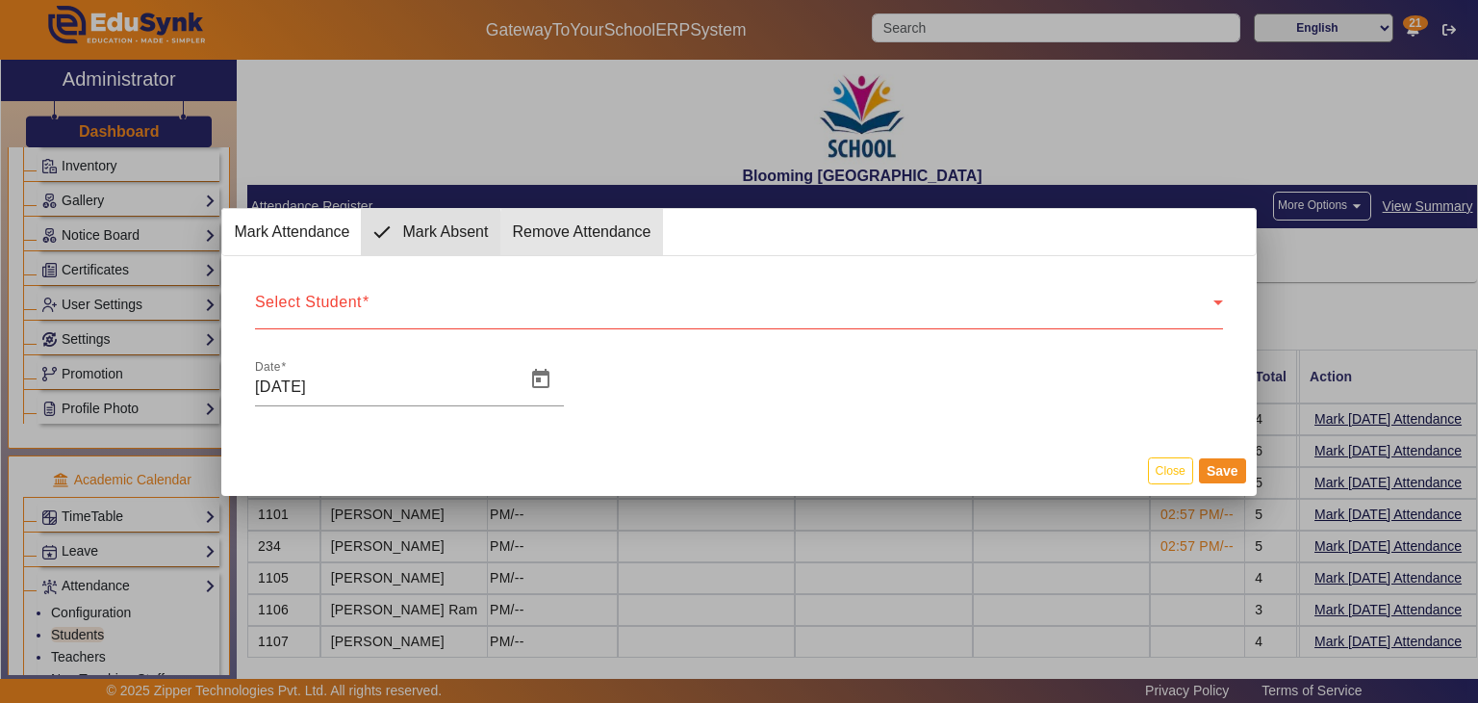
click at [588, 234] on span "Remove Attendance" at bounding box center [581, 232] width 162 height 46
click at [529, 293] on div "Select Student Select Student" at bounding box center [739, 302] width 968 height 54
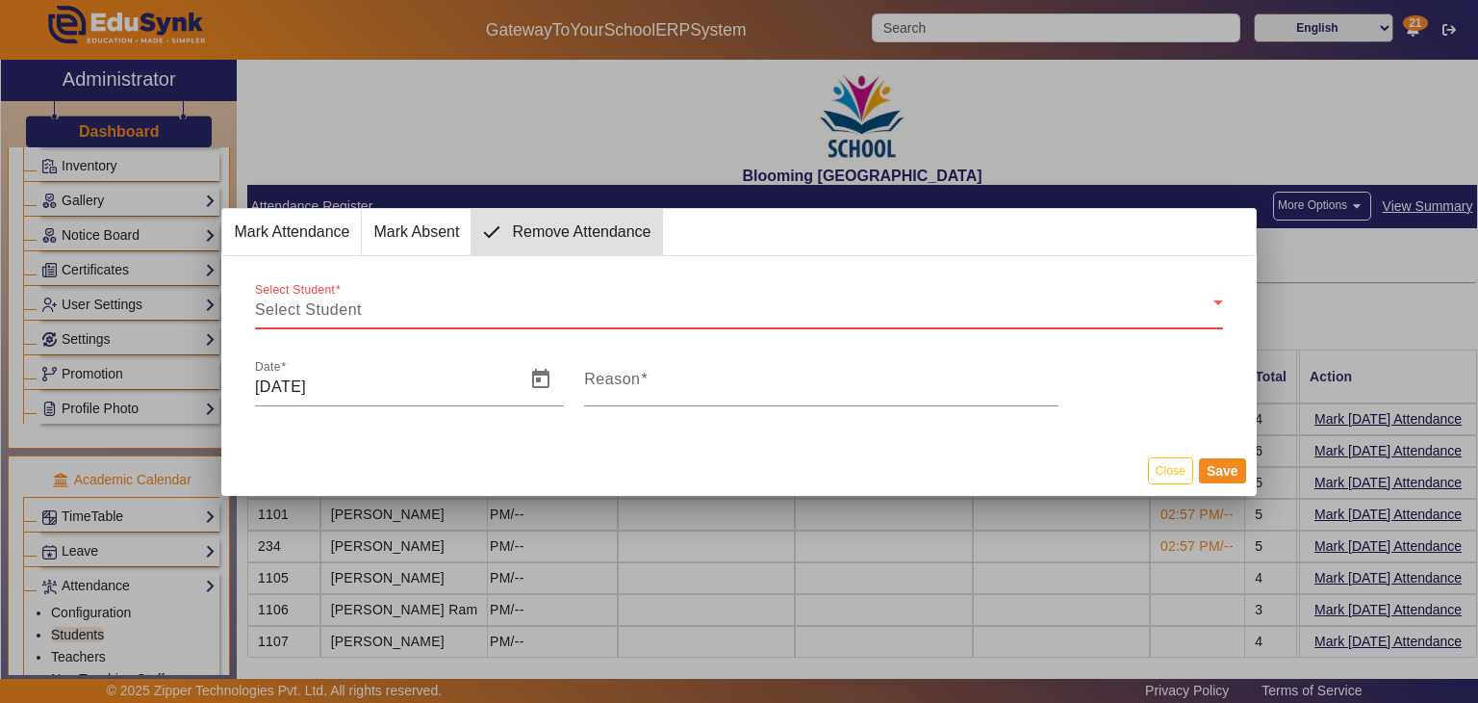
click at [524, 300] on div "Select Student" at bounding box center [734, 309] width 959 height 23
click at [1167, 470] on button "Close" at bounding box center [1170, 470] width 45 height 26
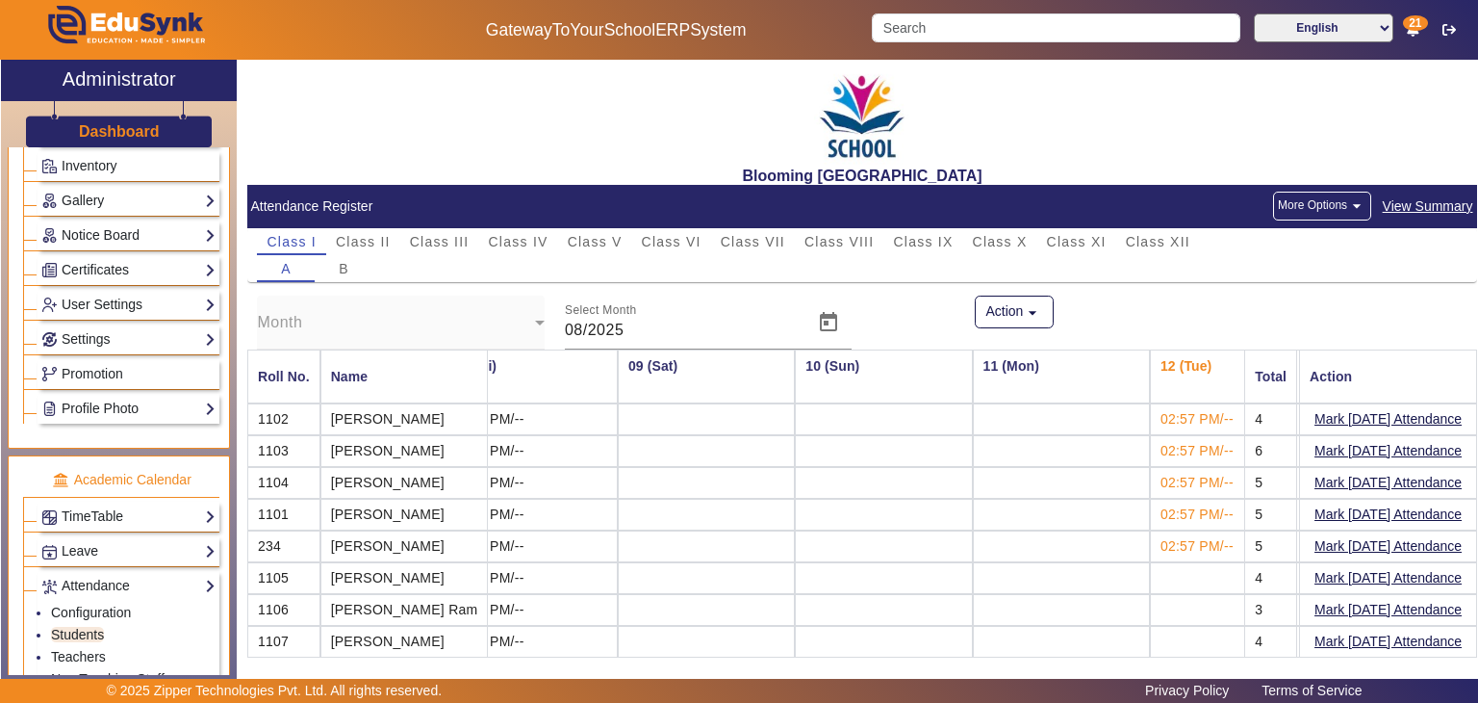
click at [1429, 205] on span "View Summary" at bounding box center [1428, 206] width 92 height 22
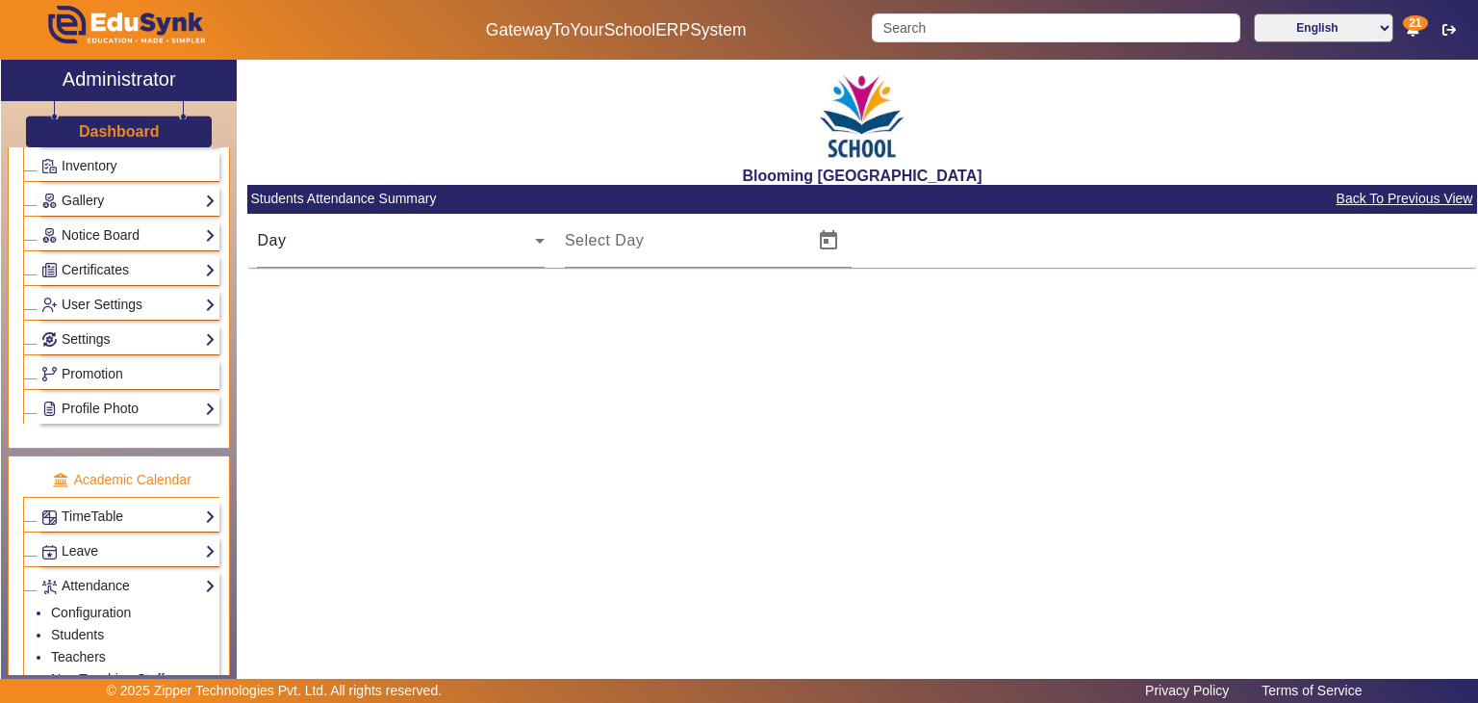
type input "12/08/2025"
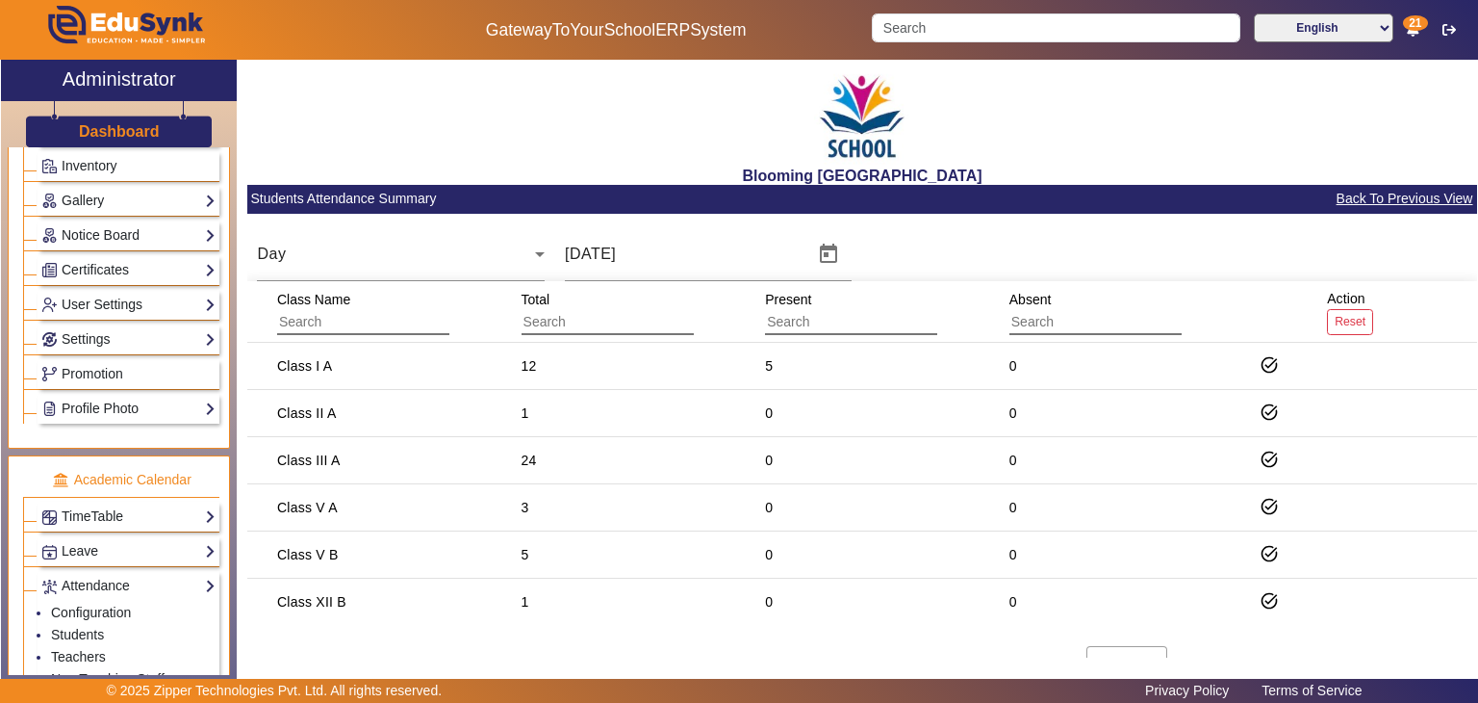
click at [1355, 194] on span "Back To Previous View" at bounding box center [1405, 199] width 139 height 22
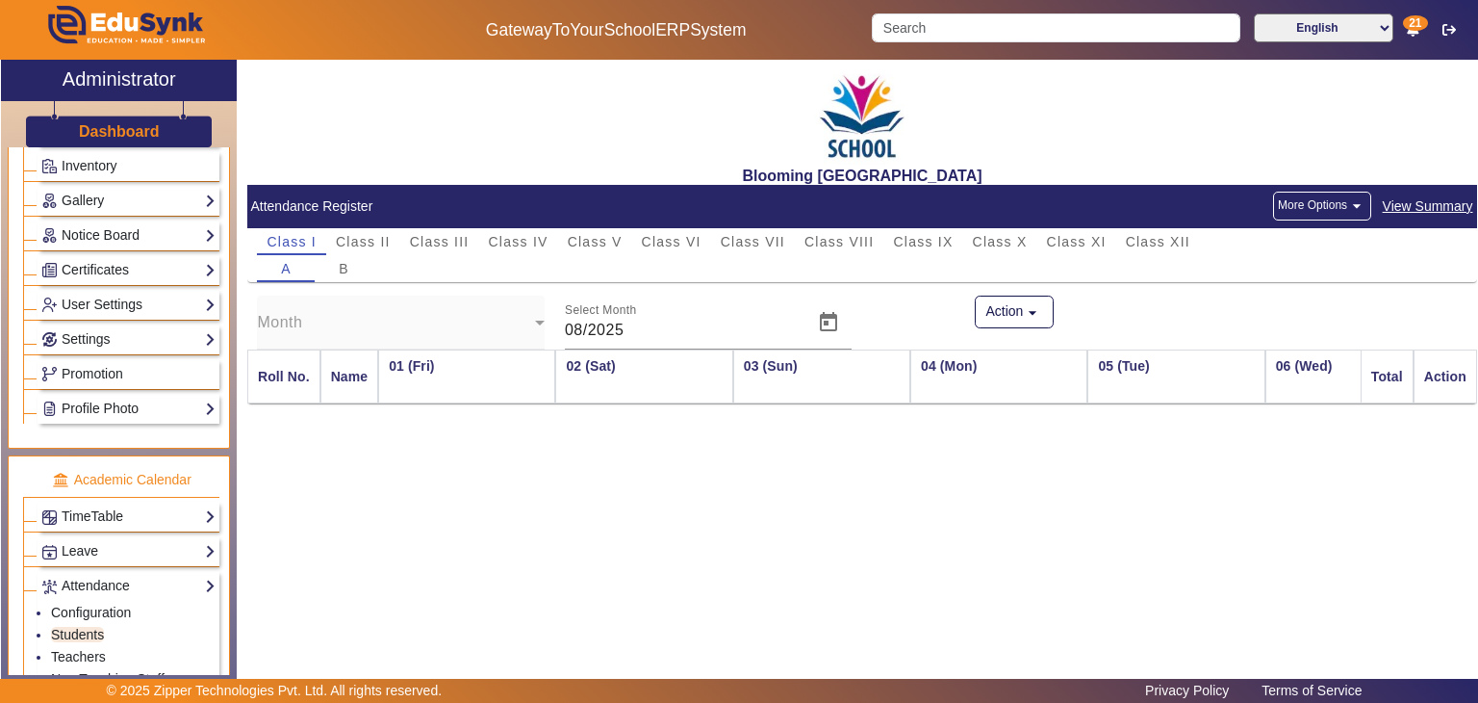
scroll to position [0, 1290]
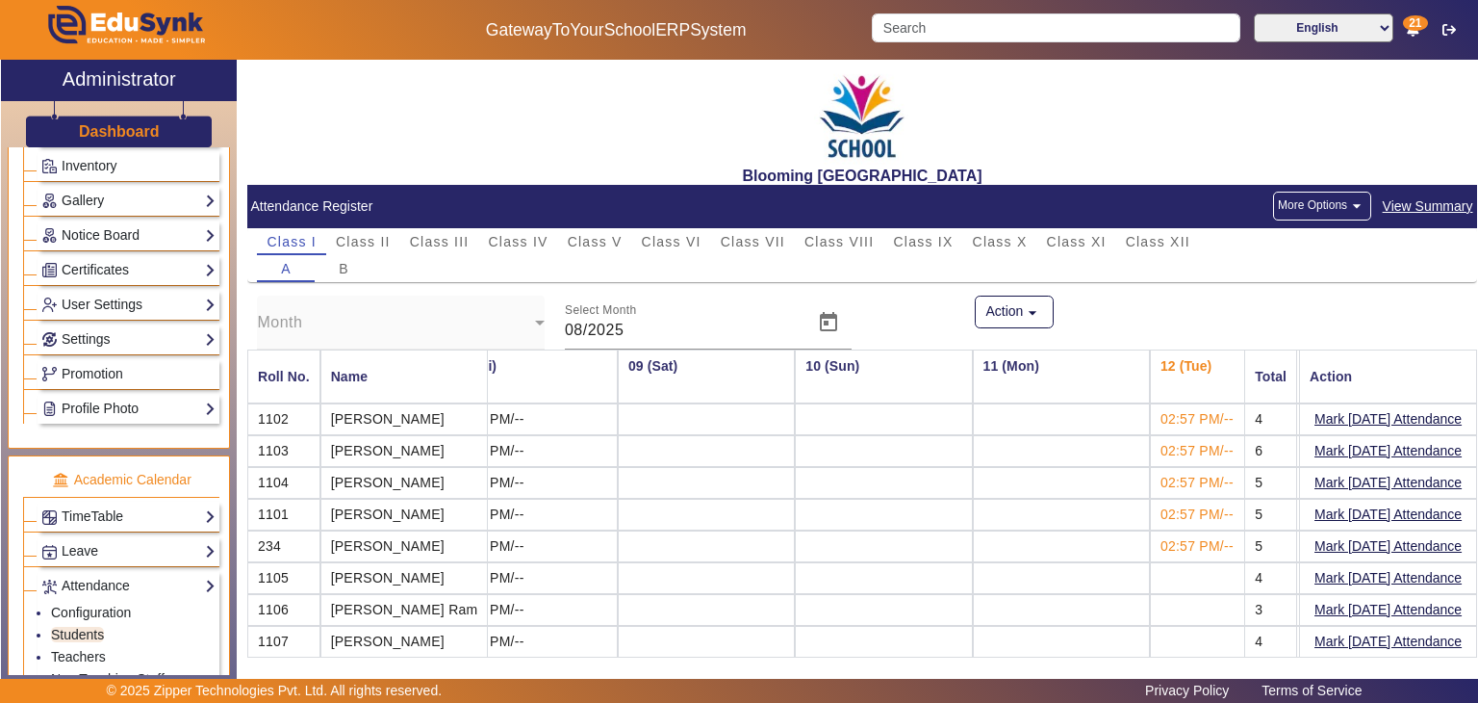
click at [1334, 217] on button "More Options arrow_drop_down" at bounding box center [1322, 206] width 98 height 29
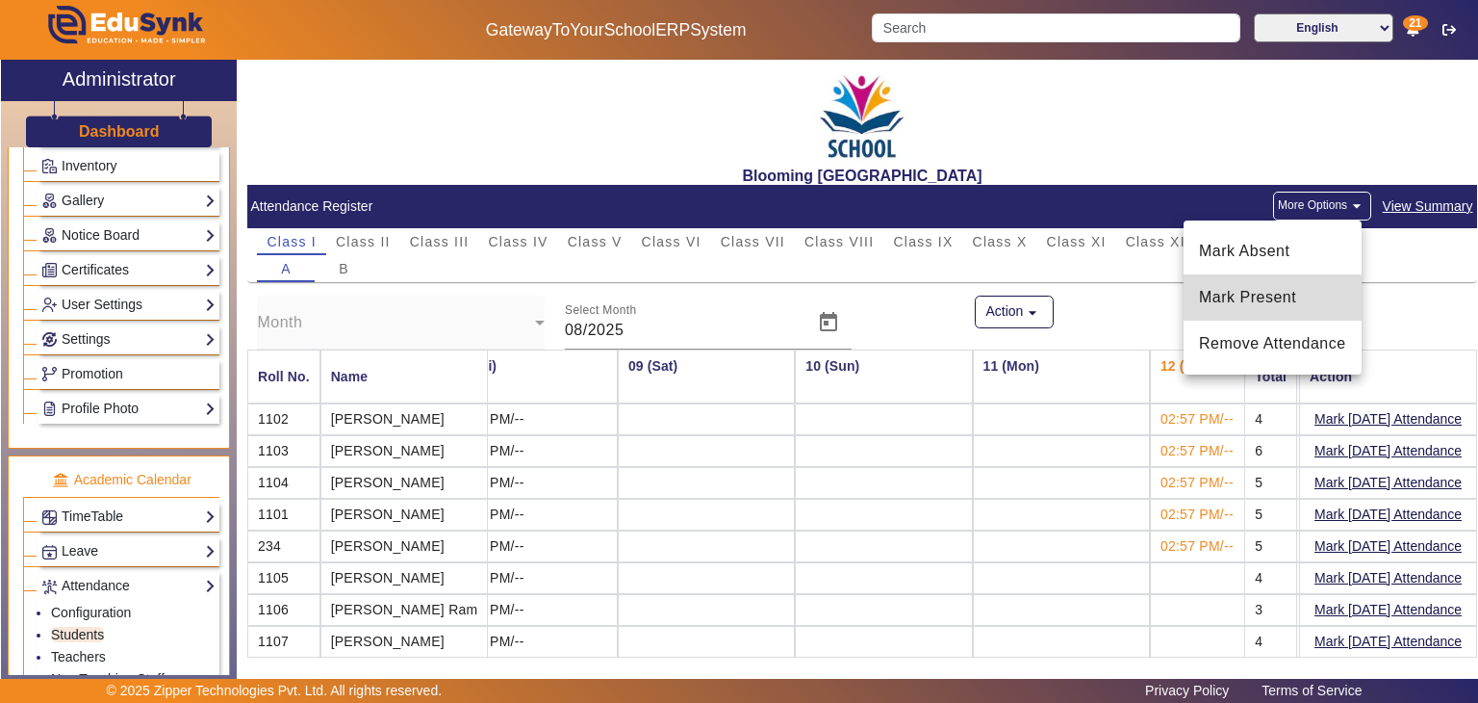
click at [1265, 308] on span "Mark Present" at bounding box center [1272, 297] width 147 height 23
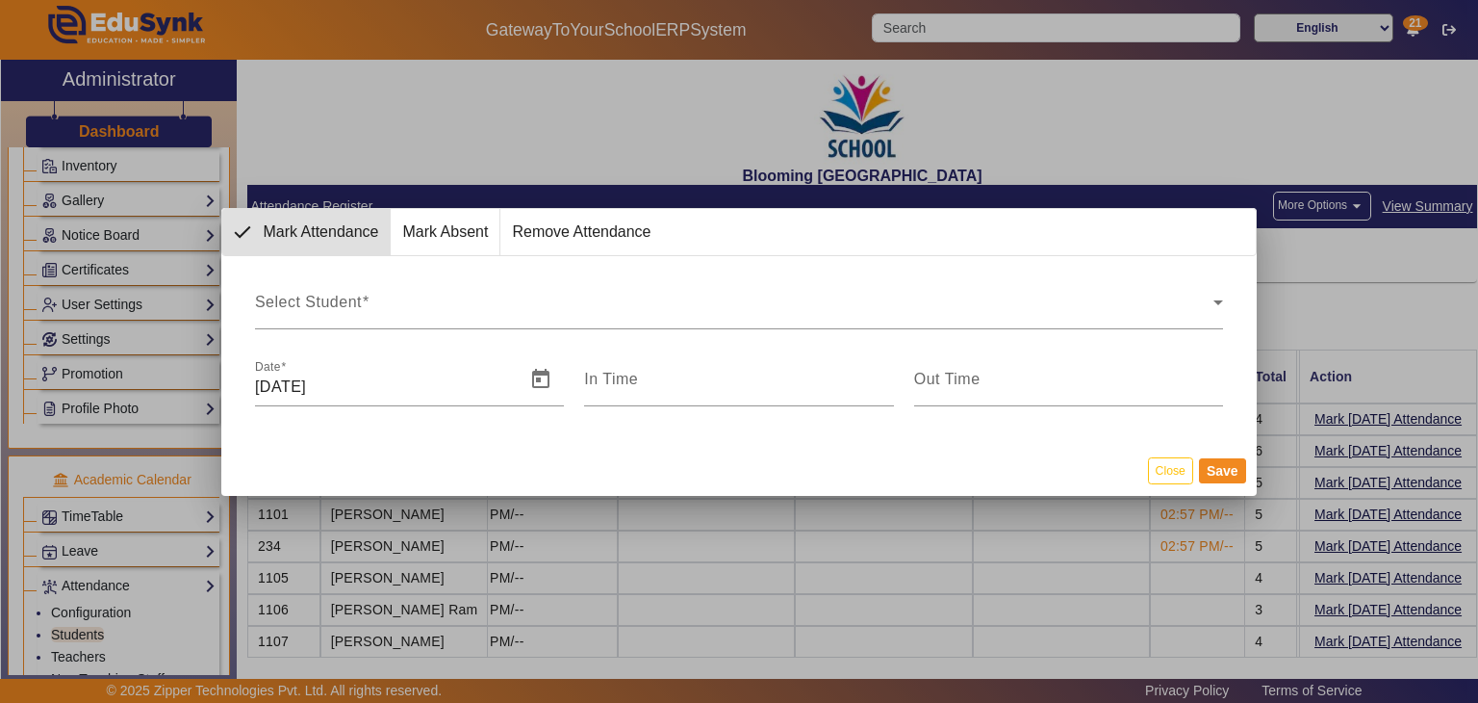
click at [951, 337] on div "Select Student Select Student Date 12/08/2025 In Time Out Time" at bounding box center [738, 340] width 1035 height 169
click at [925, 303] on div "Select Student" at bounding box center [734, 309] width 959 height 23
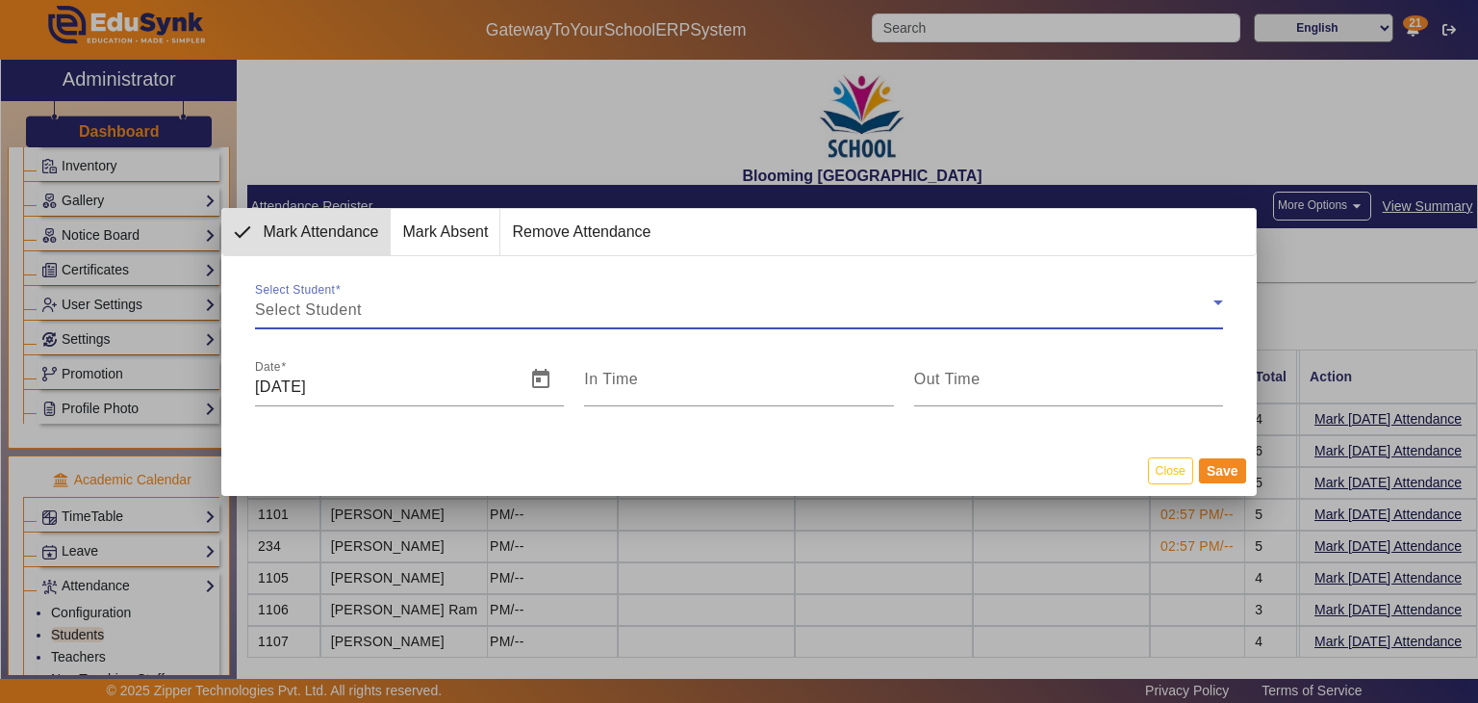
click at [925, 303] on div "Select Student" at bounding box center [734, 309] width 959 height 23
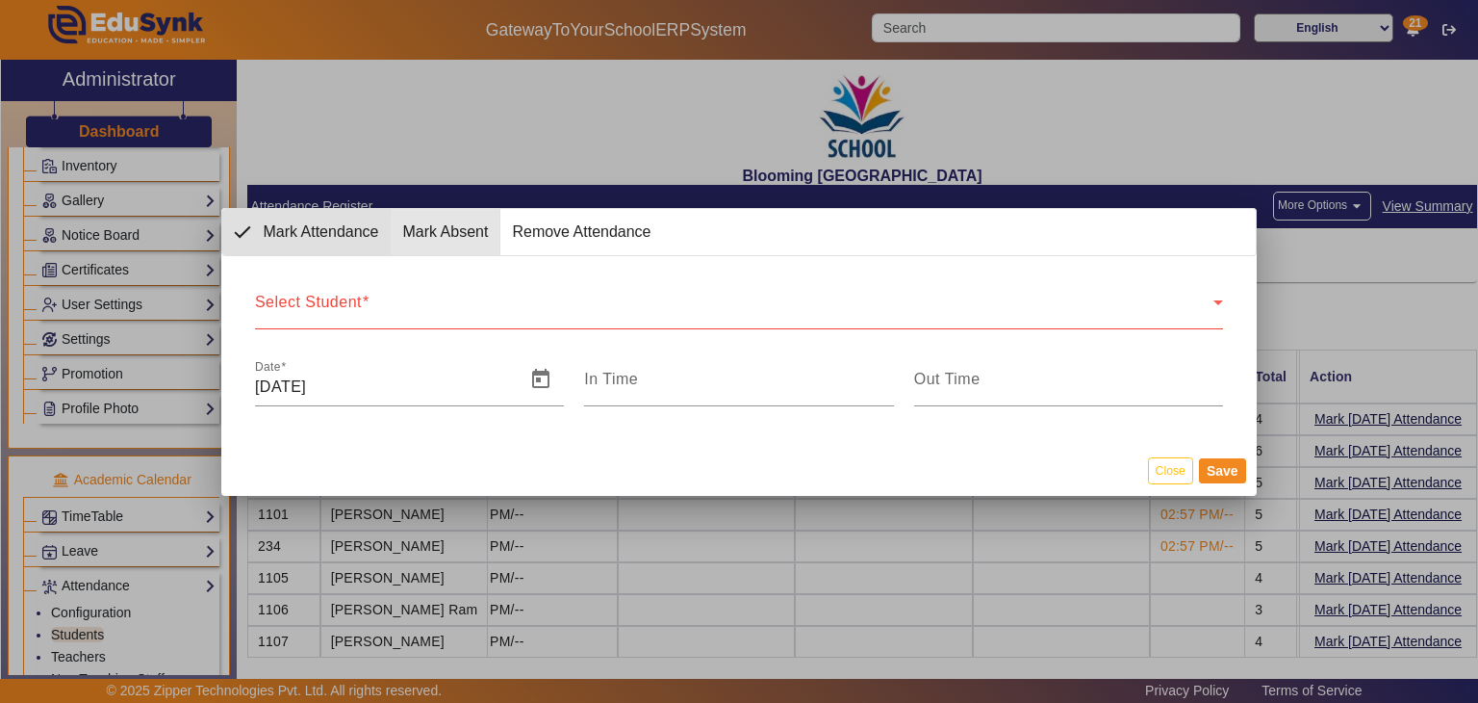
click at [443, 228] on span "Mark Absent" at bounding box center [445, 232] width 109 height 46
click at [333, 243] on span "Mark Attendance" at bounding box center [291, 232] width 139 height 46
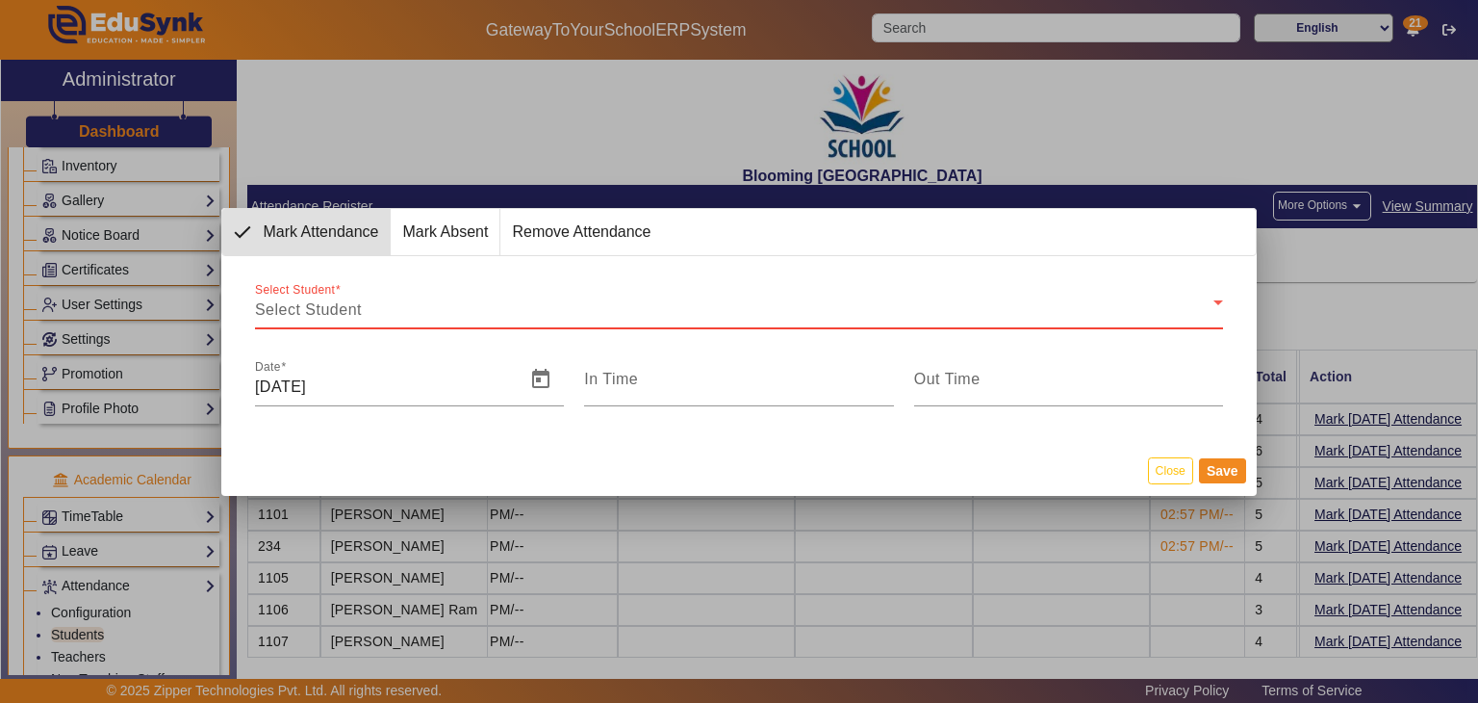
click at [365, 305] on div "Select Student" at bounding box center [734, 309] width 959 height 23
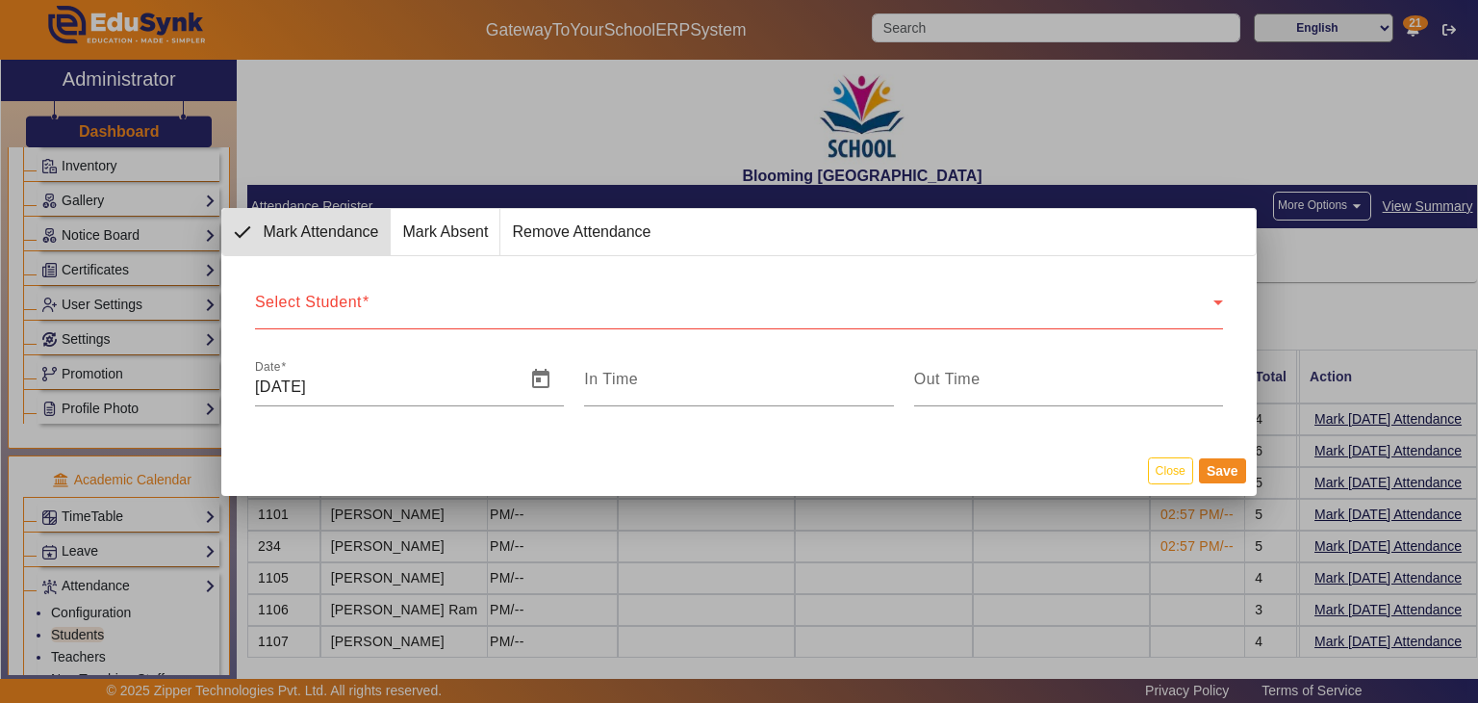
click at [347, 292] on div "Select Student Select Student" at bounding box center [739, 302] width 968 height 54
click at [347, 294] on mat-label "Select Student" at bounding box center [308, 302] width 107 height 16
click at [443, 224] on span "Mark Absent" at bounding box center [445, 232] width 109 height 46
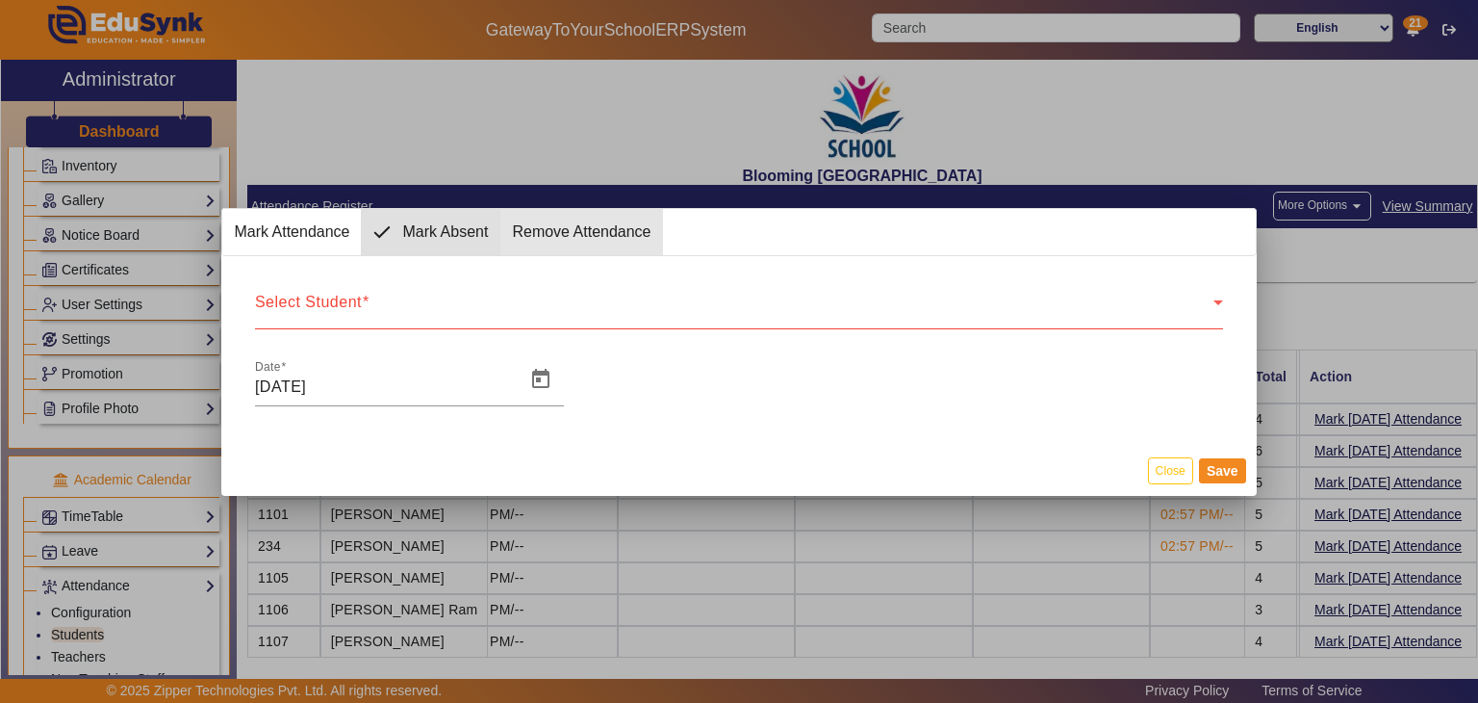
click at [520, 232] on span "Remove Attendance" at bounding box center [581, 232] width 162 height 46
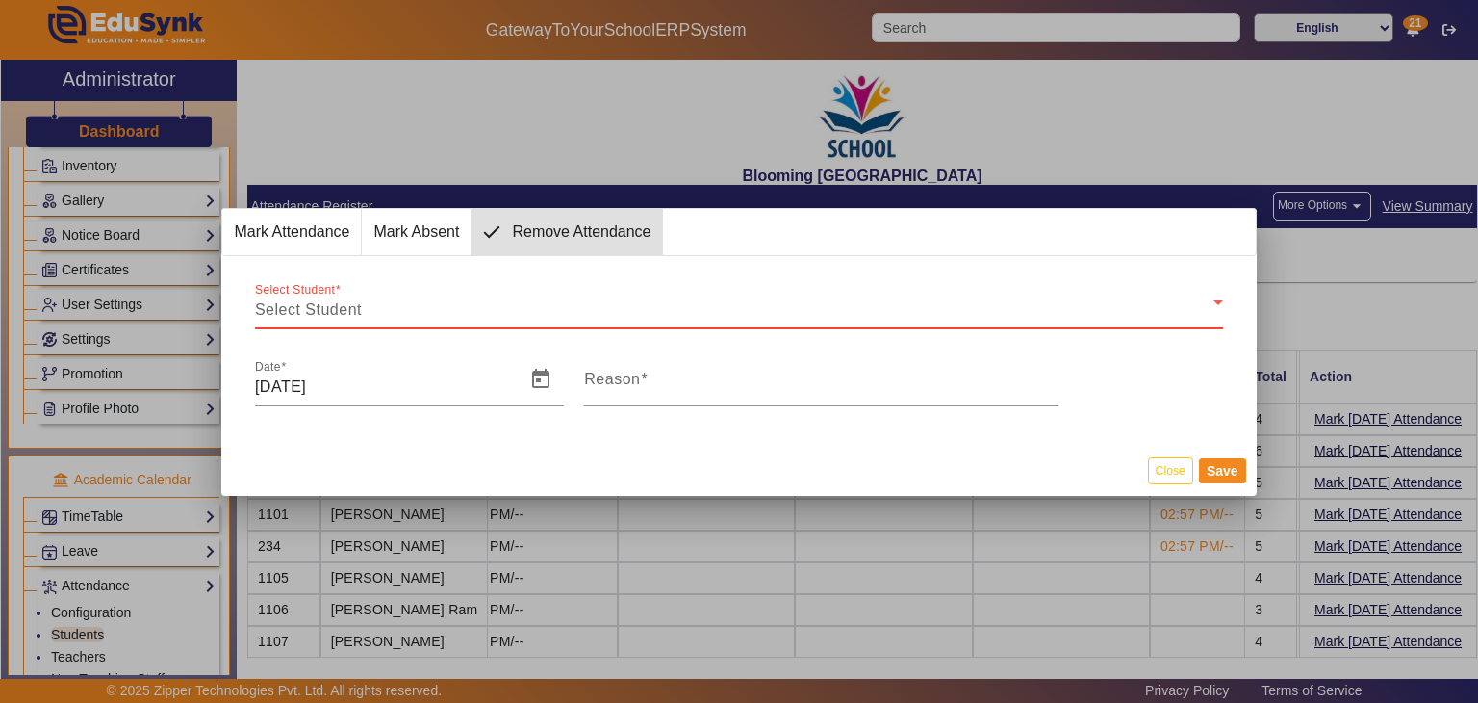
click at [445, 306] on div "Select Student" at bounding box center [734, 309] width 959 height 23
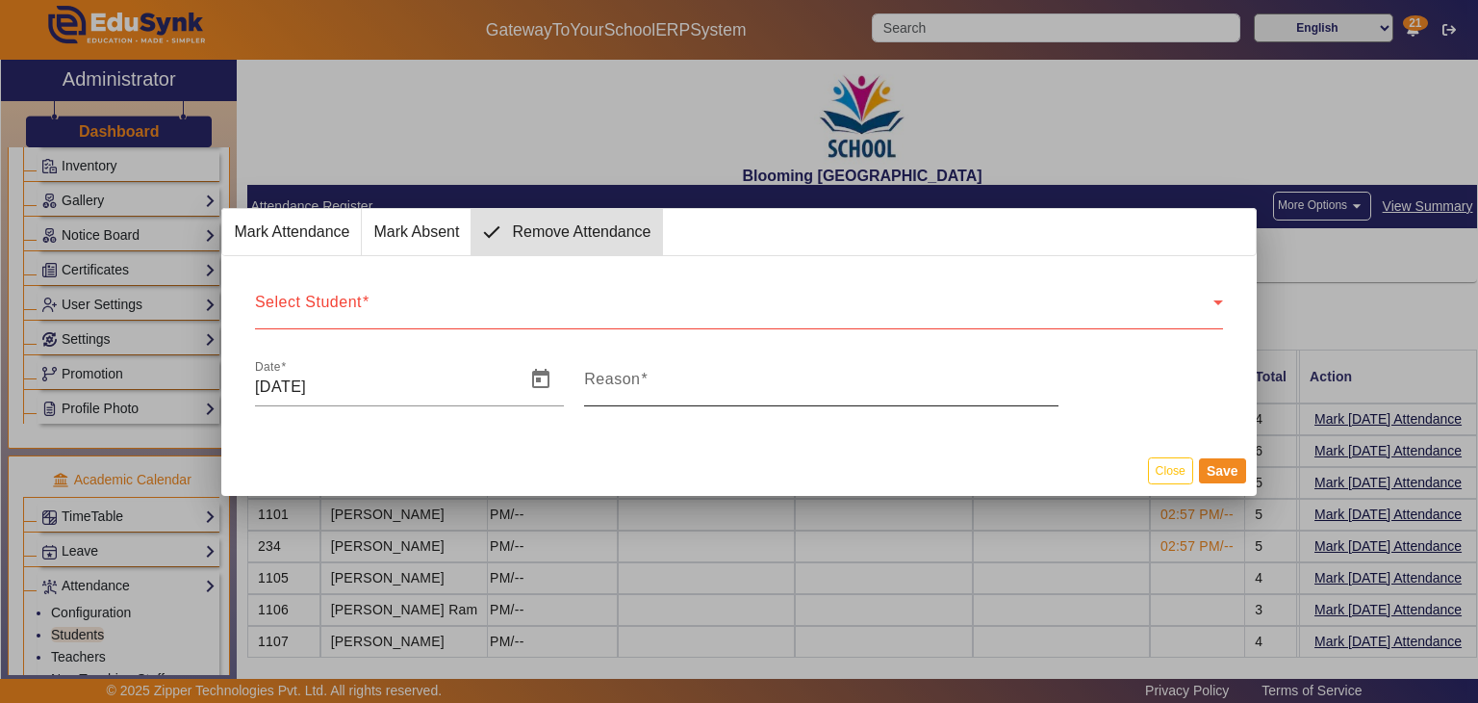
click at [642, 371] on span at bounding box center [644, 379] width 8 height 16
click at [642, 375] on input "Reason" at bounding box center [821, 386] width 475 height 23
click at [641, 376] on input "Reason" at bounding box center [821, 386] width 475 height 23
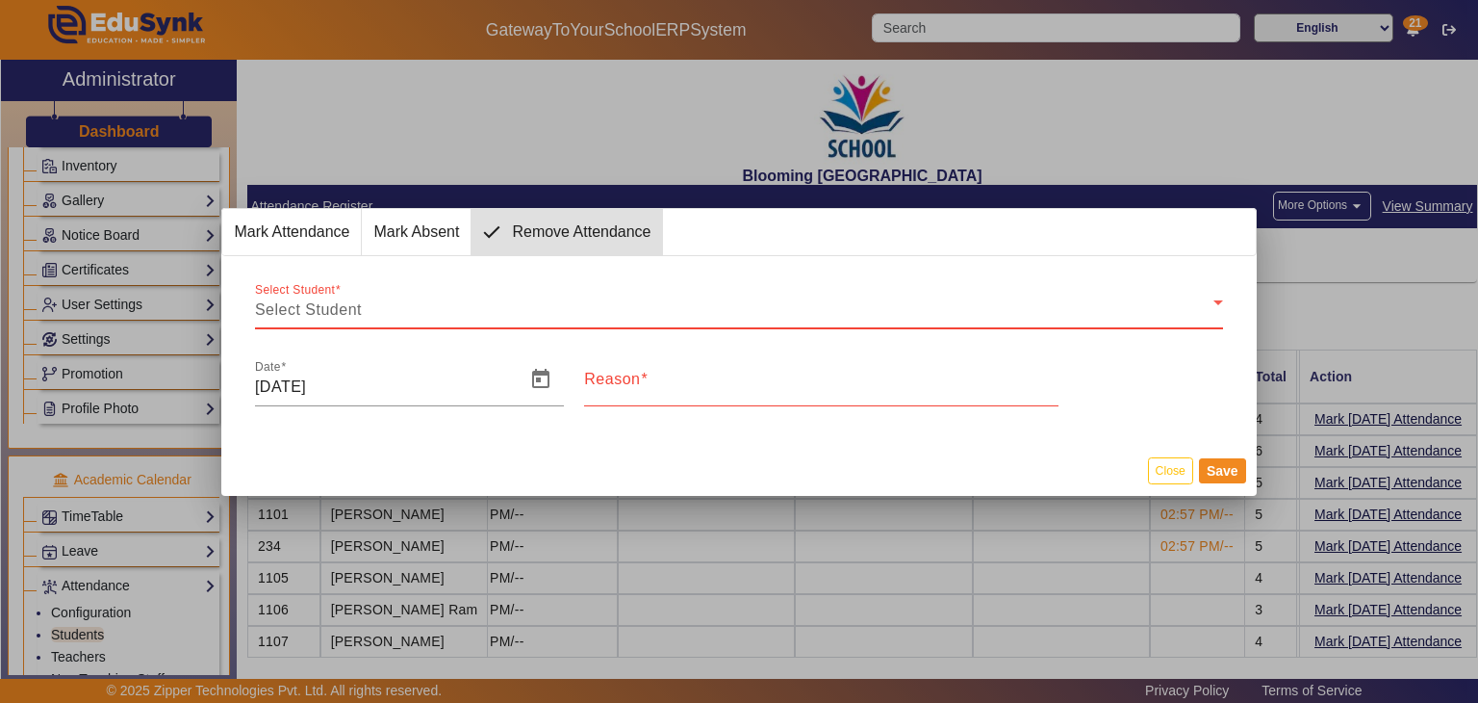
click at [570, 313] on div "Select Student" at bounding box center [734, 309] width 959 height 23
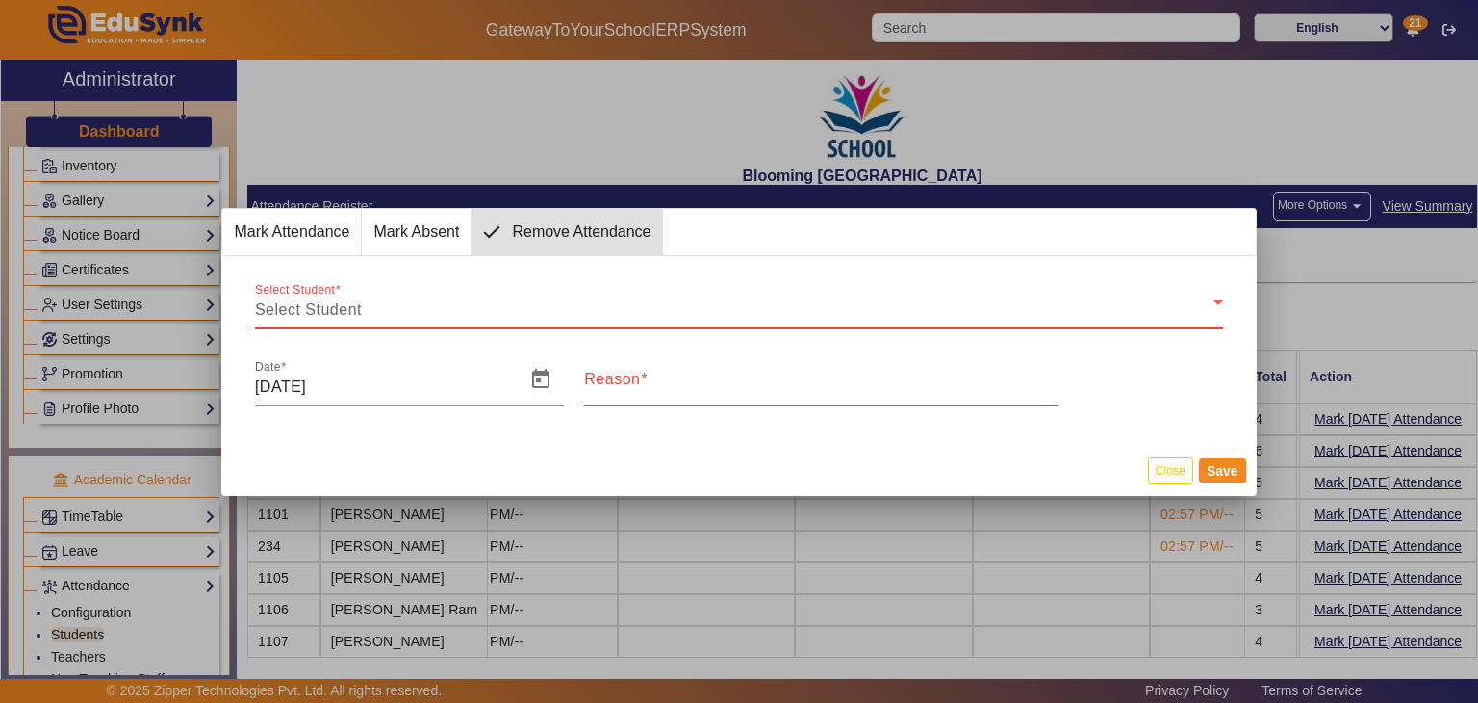
click at [570, 313] on div "Select Student" at bounding box center [734, 309] width 959 height 23
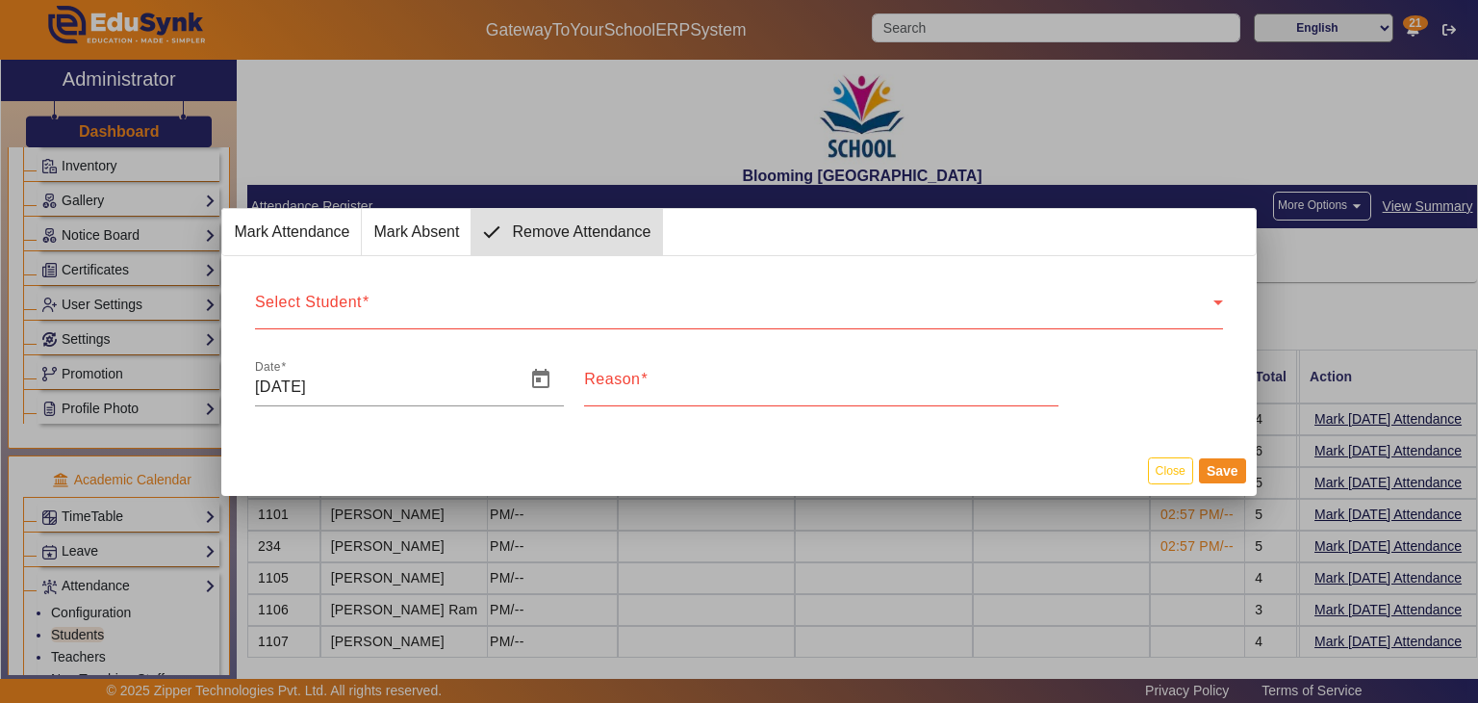
click at [513, 106] on div at bounding box center [739, 351] width 1478 height 703
